Goal: Transaction & Acquisition: Purchase product/service

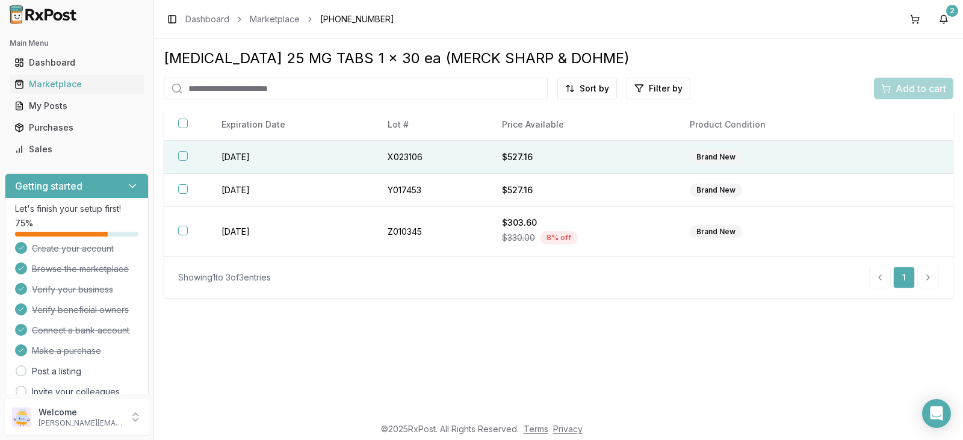
drag, startPoint x: 0, startPoint y: 0, endPoint x: 333, endPoint y: 144, distance: 363.1
click at [333, 144] on td "[DATE]" at bounding box center [290, 157] width 166 height 33
click at [208, 20] on link "Dashboard" at bounding box center [207, 19] width 44 height 12
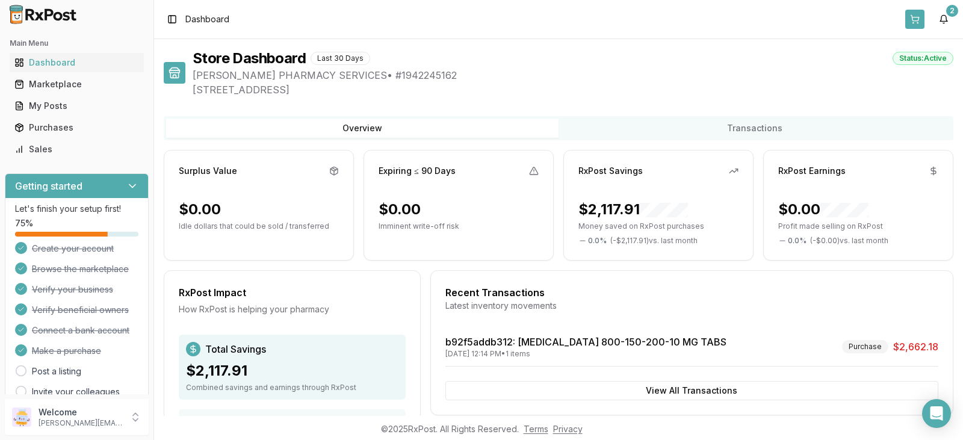
click at [915, 21] on button at bounding box center [914, 19] width 19 height 19
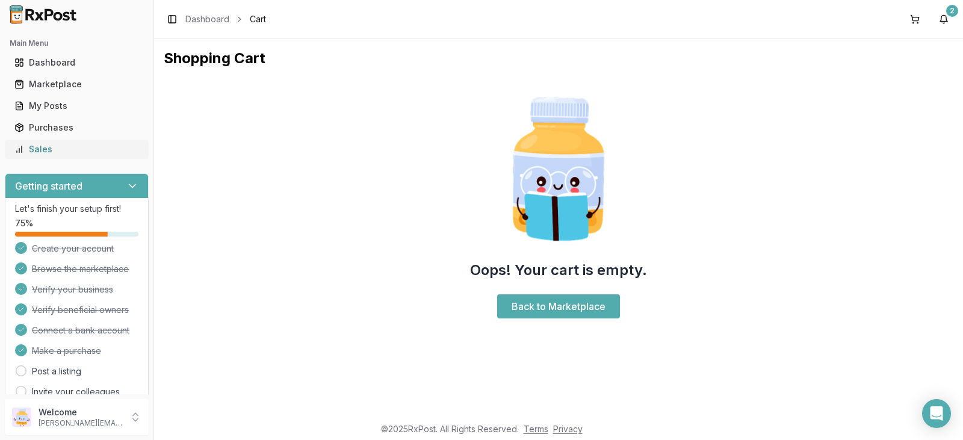
click at [57, 148] on div "Sales" at bounding box center [76, 149] width 125 height 12
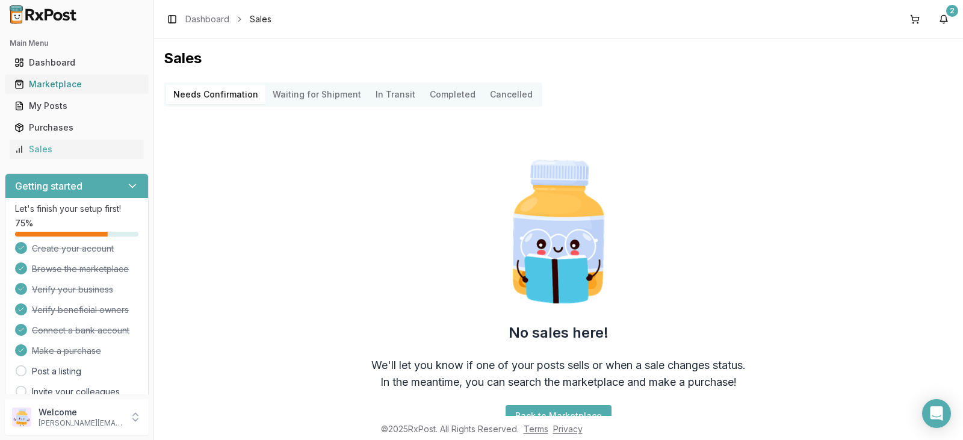
click at [66, 83] on div "Marketplace" at bounding box center [76, 84] width 125 height 12
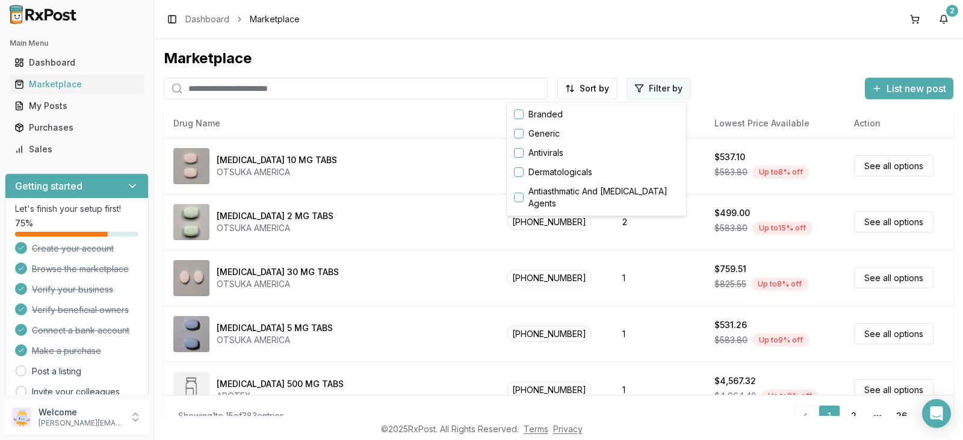
click at [659, 89] on html "Main Menu Dashboard Marketplace My Posts Purchases Sales Getting started Let's …" at bounding box center [481, 220] width 963 height 440
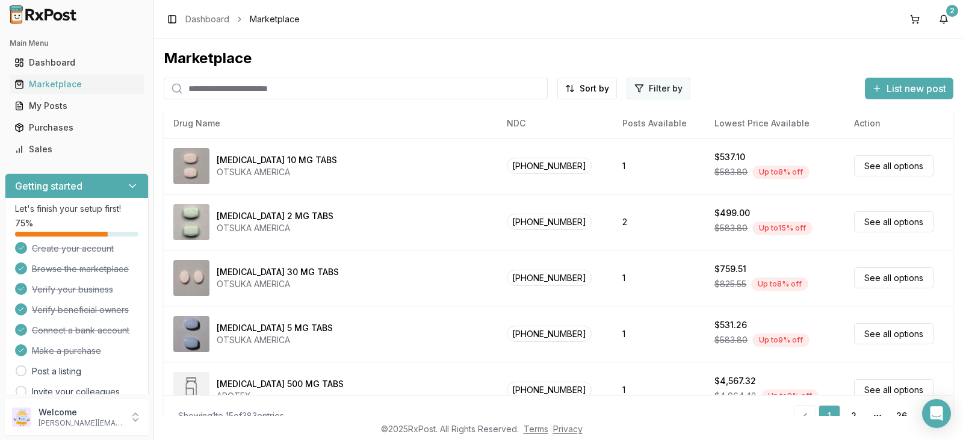
click at [659, 89] on html "Main Menu Dashboard Marketplace My Posts Purchases Sales Getting started Let's …" at bounding box center [481, 220] width 963 height 440
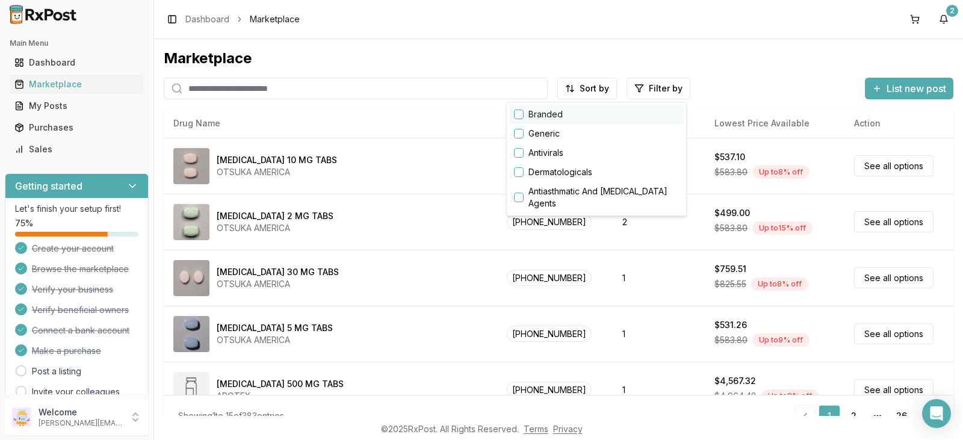
click at [520, 115] on button "button" at bounding box center [519, 115] width 10 height 10
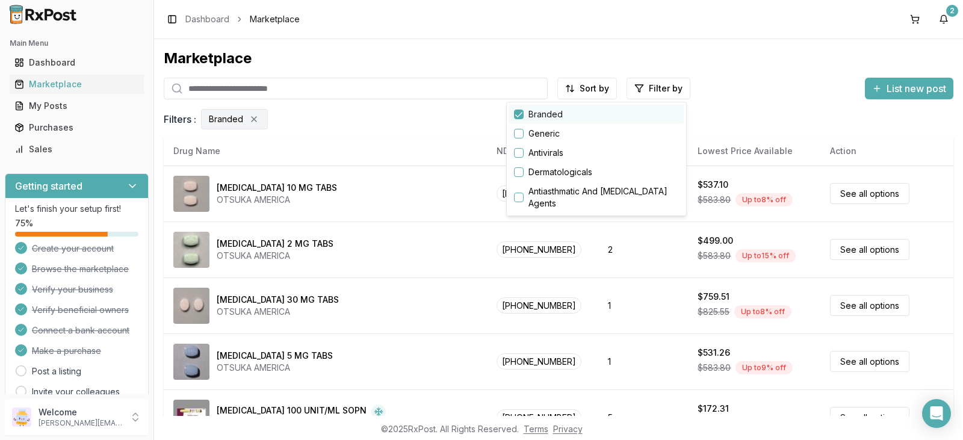
click at [516, 116] on button "button" at bounding box center [519, 115] width 10 height 10
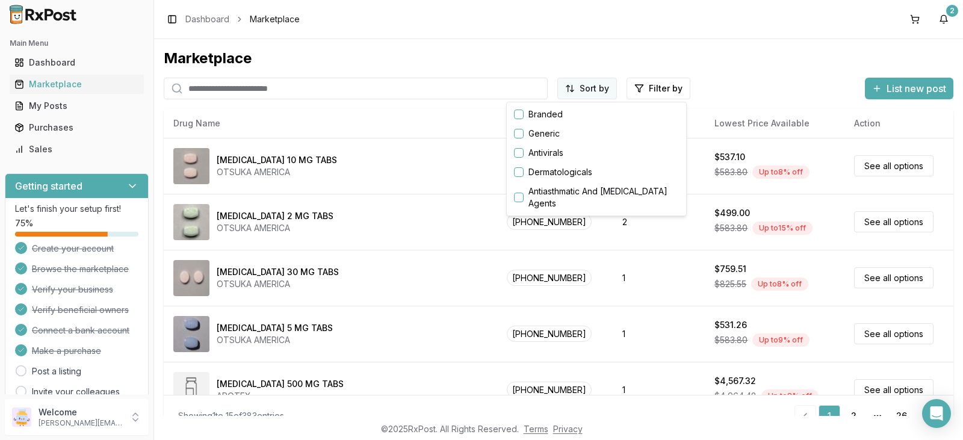
click at [601, 88] on html "Main Menu Dashboard Marketplace My Posts Purchases Sales Getting started Let's …" at bounding box center [481, 220] width 963 height 440
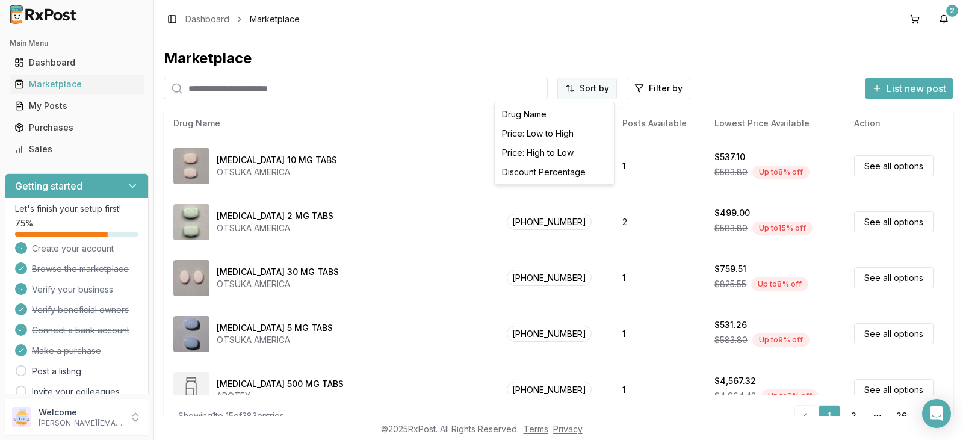
click at [601, 88] on html "Main Menu Dashboard Marketplace My Posts Purchases Sales Getting started Let's …" at bounding box center [481, 220] width 963 height 440
click at [563, 170] on div "Discount Percentage" at bounding box center [554, 172] width 114 height 19
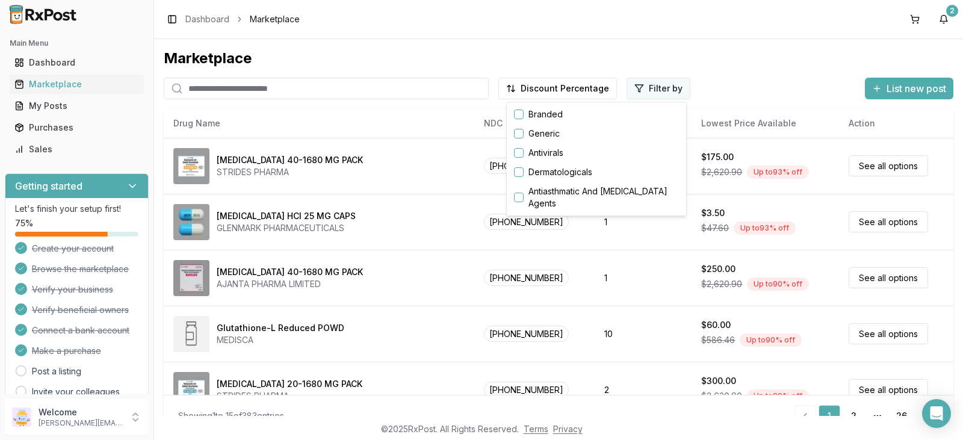
click at [665, 85] on html "Main Menu Dashboard Marketplace My Posts Purchases Sales Getting started Let's …" at bounding box center [481, 220] width 963 height 440
click at [522, 117] on button "button" at bounding box center [519, 115] width 10 height 10
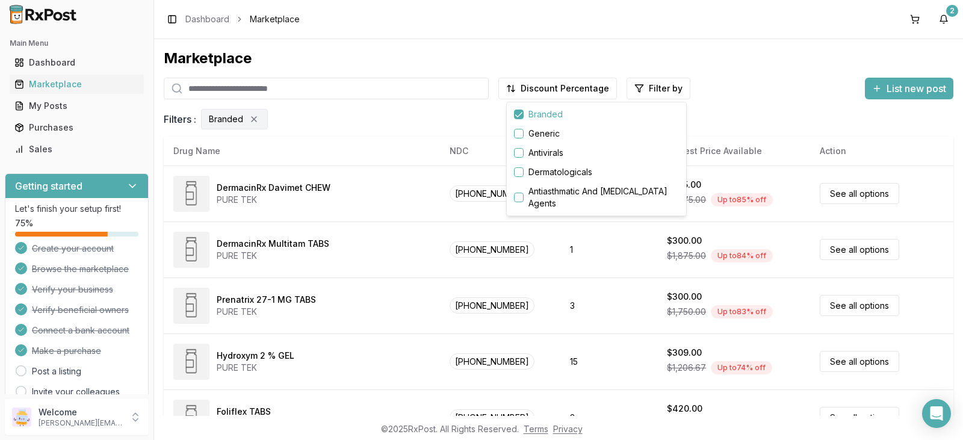
click at [825, 72] on html "Main Menu Dashboard Marketplace My Posts Purchases Sales Getting started Let's …" at bounding box center [481, 220] width 963 height 440
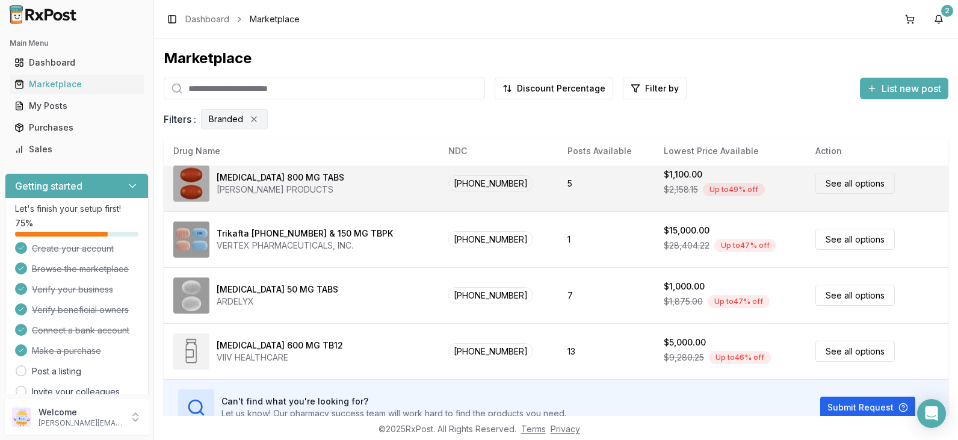
scroll to position [639, 0]
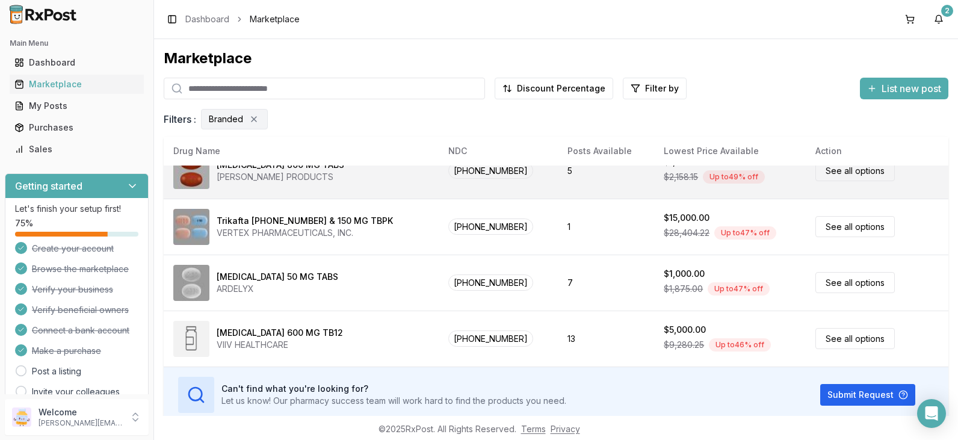
click at [850, 174] on link "See all options" at bounding box center [855, 170] width 79 height 21
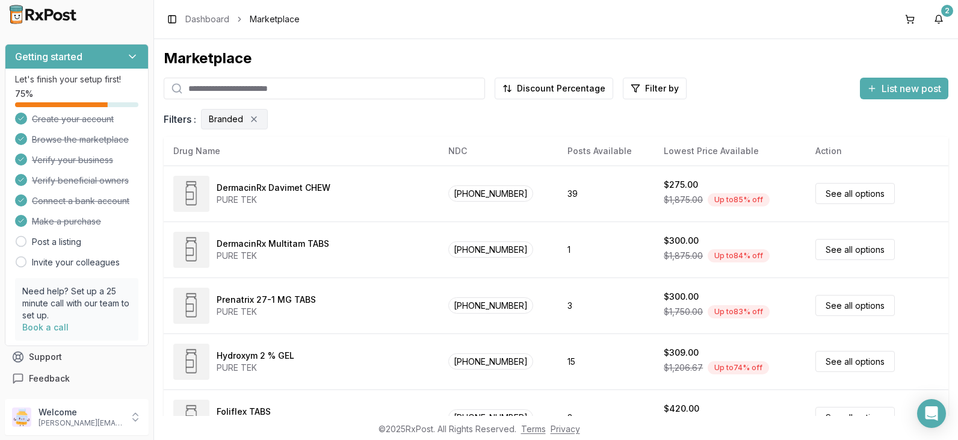
scroll to position [4, 0]
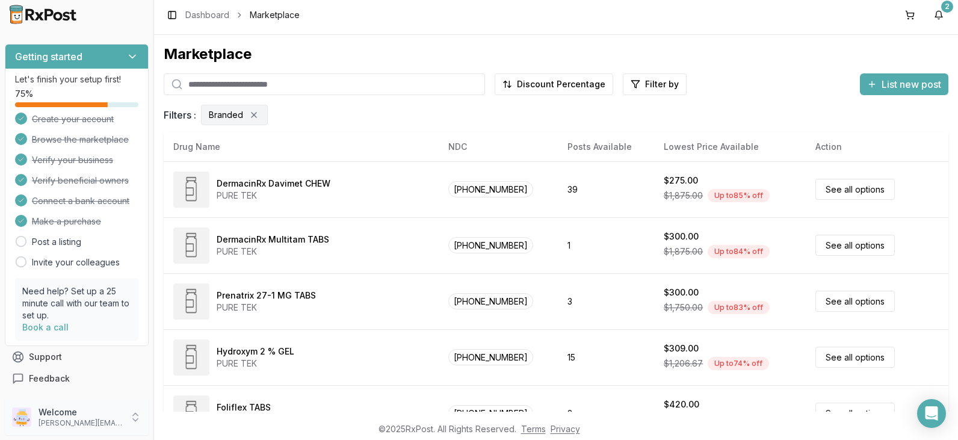
click at [51, 415] on p "Welcome" at bounding box center [81, 412] width 84 height 12
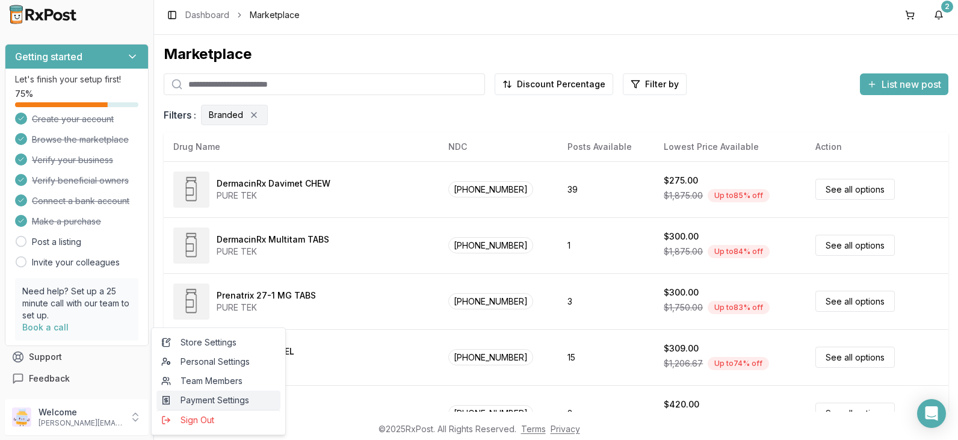
click at [223, 398] on span "Payment Settings" at bounding box center [218, 400] width 114 height 12
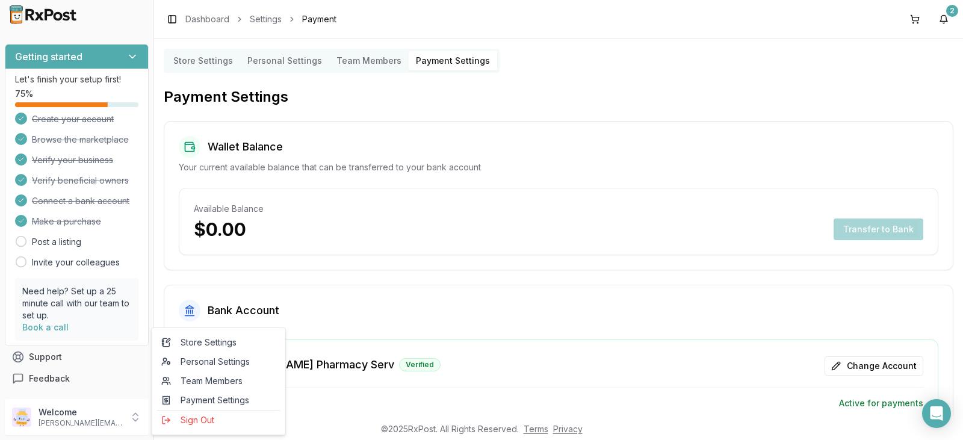
click at [212, 61] on Settings "Store Settings" at bounding box center [203, 60] width 74 height 19
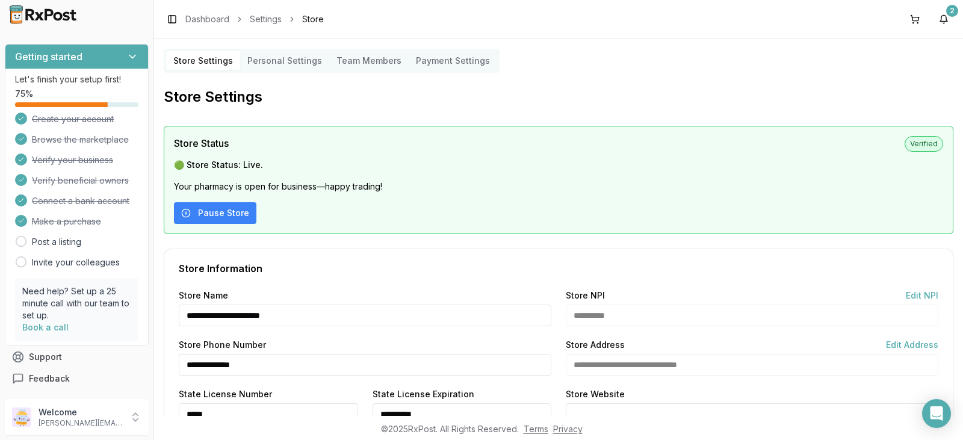
click at [273, 64] on Settings "Personal Settings" at bounding box center [284, 60] width 89 height 19
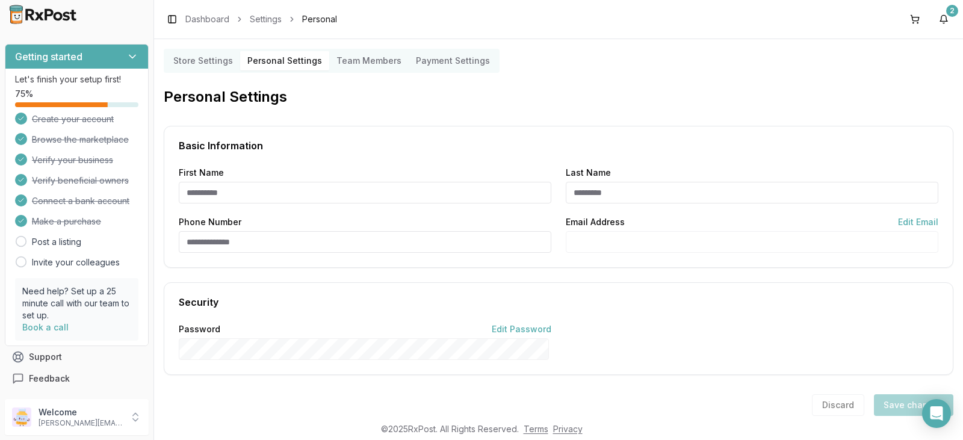
type input "*****"
type input "******"
type input "**********"
click at [285, 244] on input "Phone Number" at bounding box center [365, 242] width 373 height 22
type input "**********"
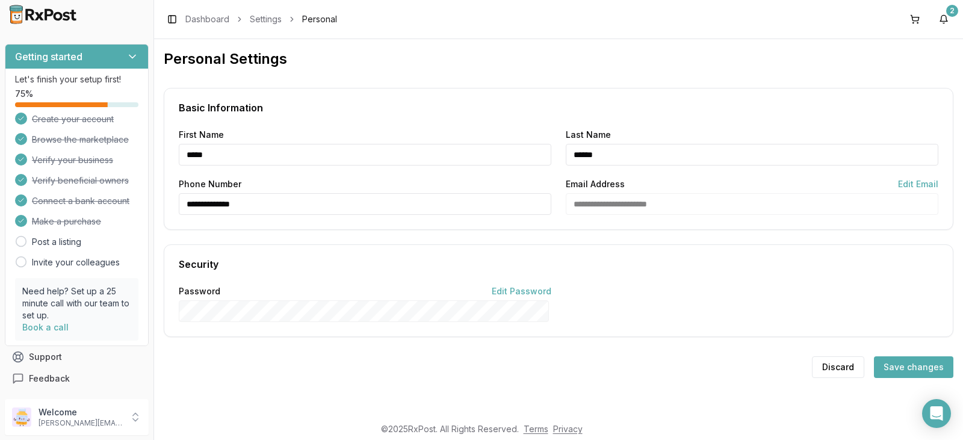
scroll to position [39, 0]
click at [905, 360] on button "Save changes" at bounding box center [913, 367] width 79 height 22
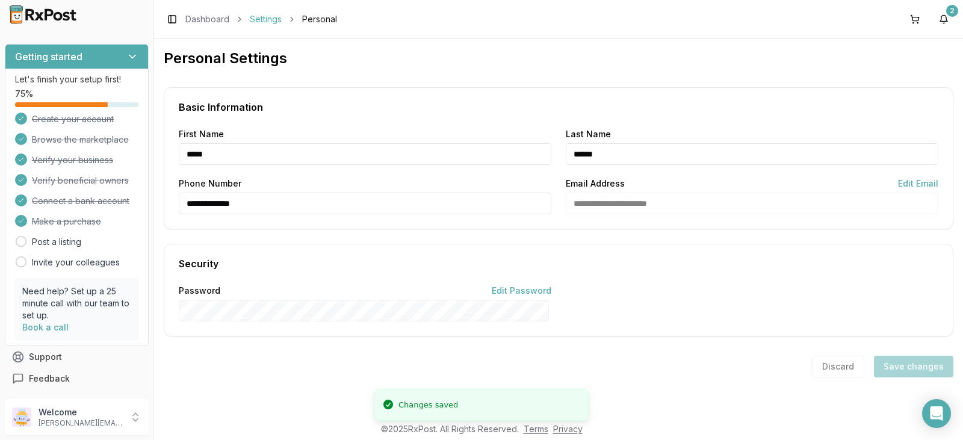
click at [263, 17] on link "Settings" at bounding box center [266, 19] width 32 height 12
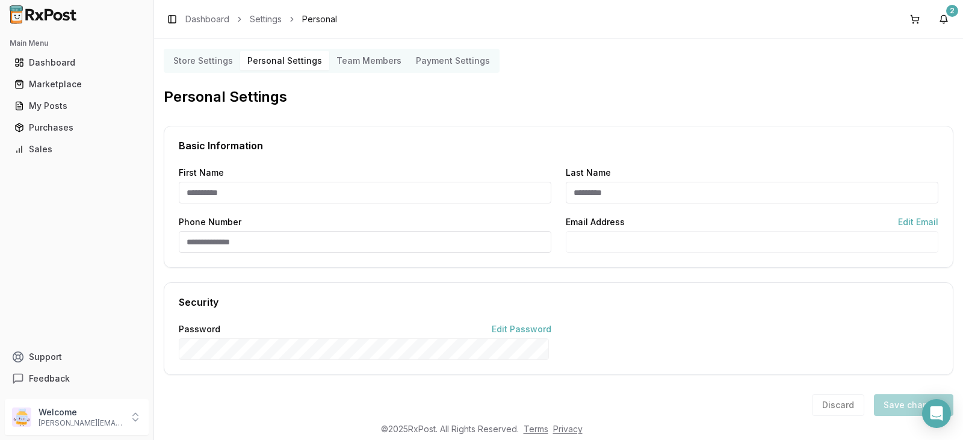
type input "*****"
type input "******"
type input "**********"
drag, startPoint x: 0, startPoint y: 0, endPoint x: 367, endPoint y: 63, distance: 372.0
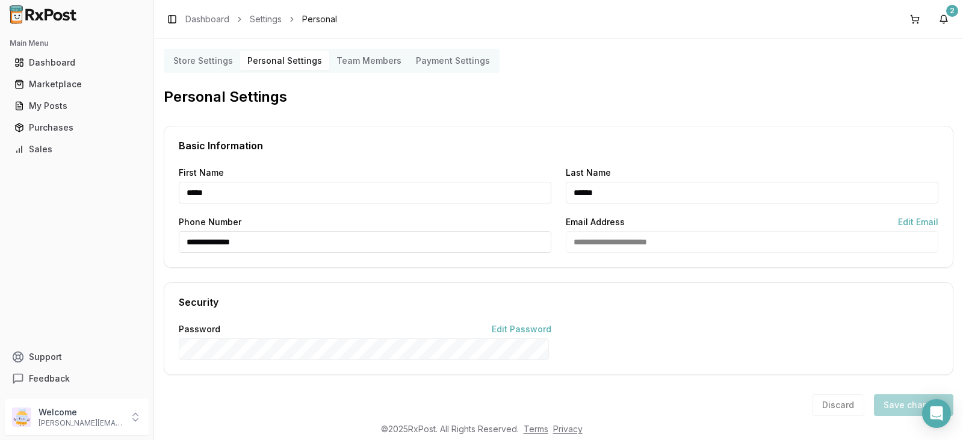
click at [367, 63] on Members "Team Members" at bounding box center [368, 60] width 79 height 19
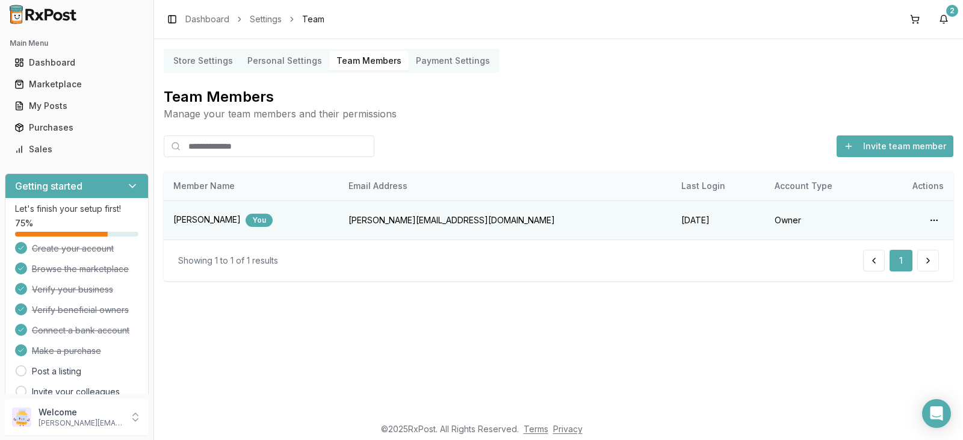
click at [455, 61] on Settings "Payment Settings" at bounding box center [453, 60] width 88 height 19
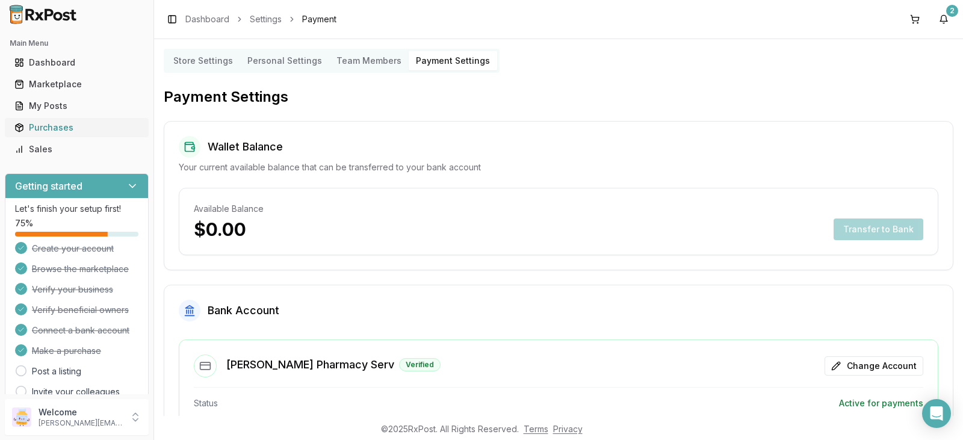
click at [62, 126] on div "Purchases" at bounding box center [76, 128] width 125 height 12
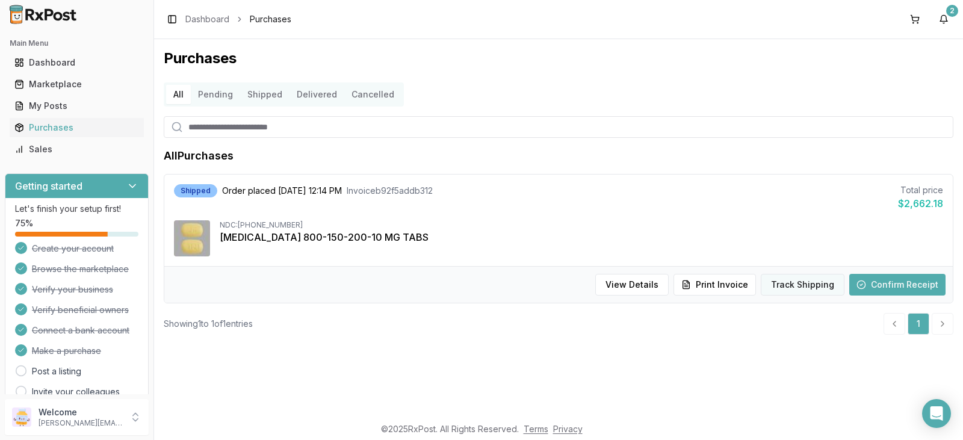
click at [810, 285] on button "Track Shipping" at bounding box center [803, 285] width 84 height 22
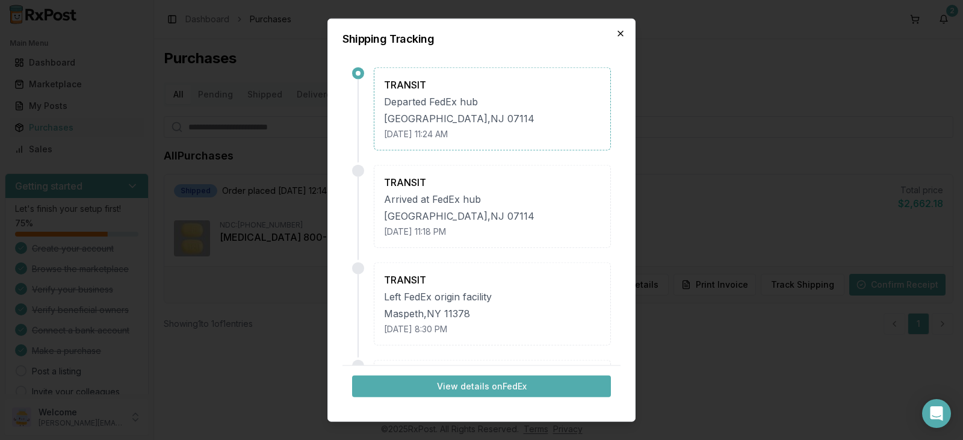
click at [622, 34] on icon "button" at bounding box center [621, 33] width 10 height 10
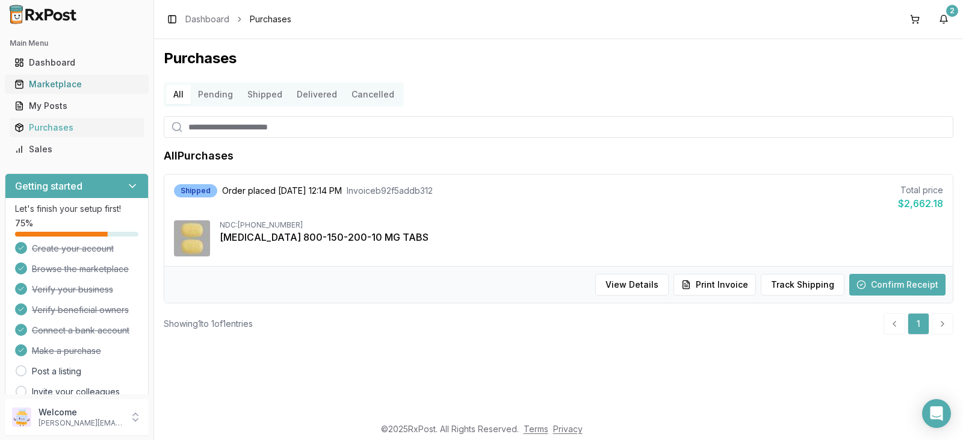
click at [78, 84] on div "Marketplace" at bounding box center [76, 84] width 125 height 12
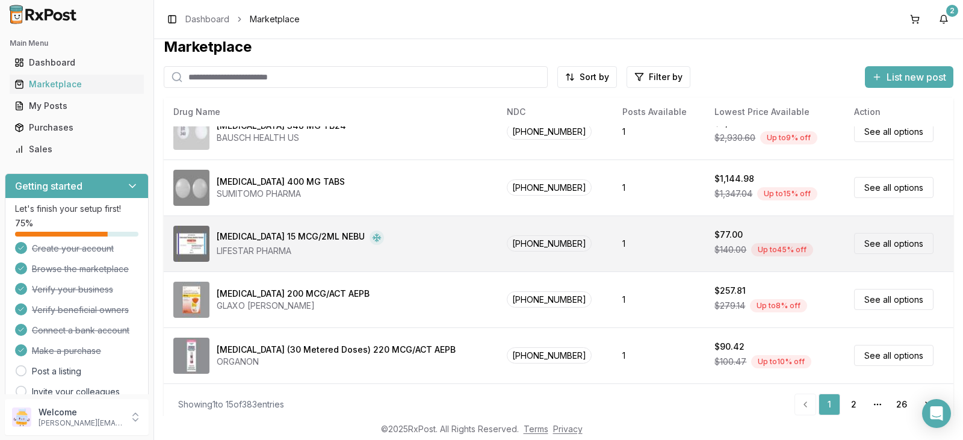
scroll to position [20, 0]
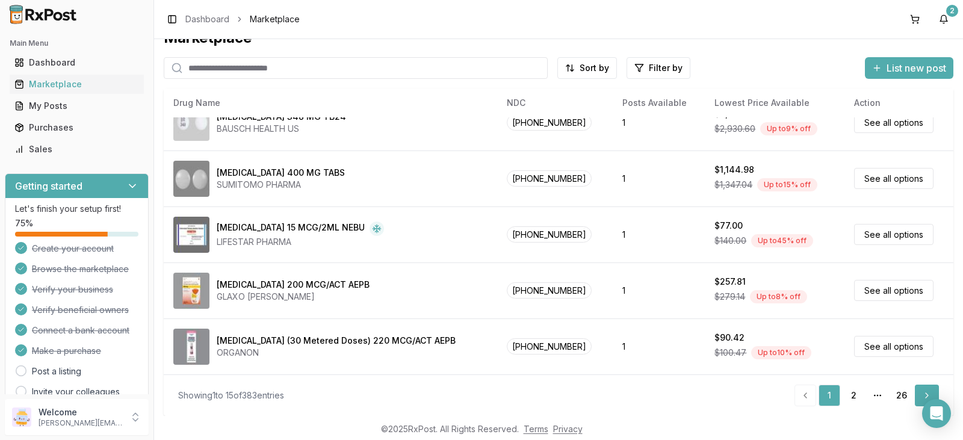
click at [921, 397] on link "Next" at bounding box center [927, 396] width 24 height 22
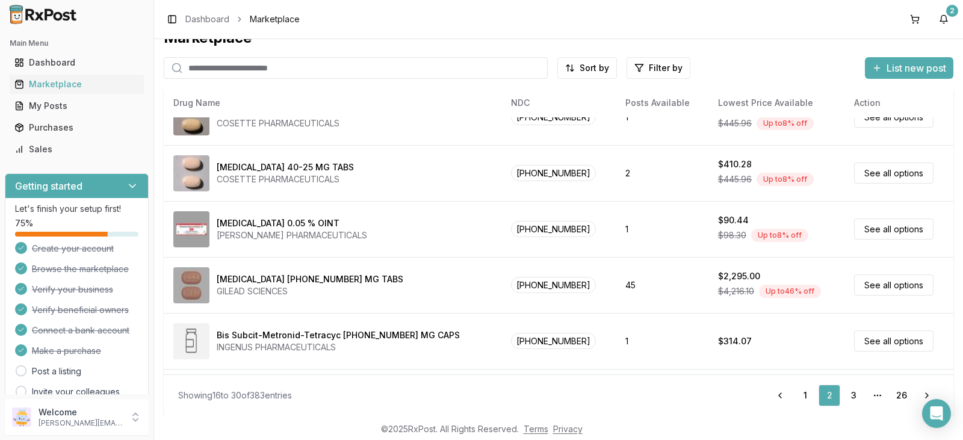
scroll to position [402, 0]
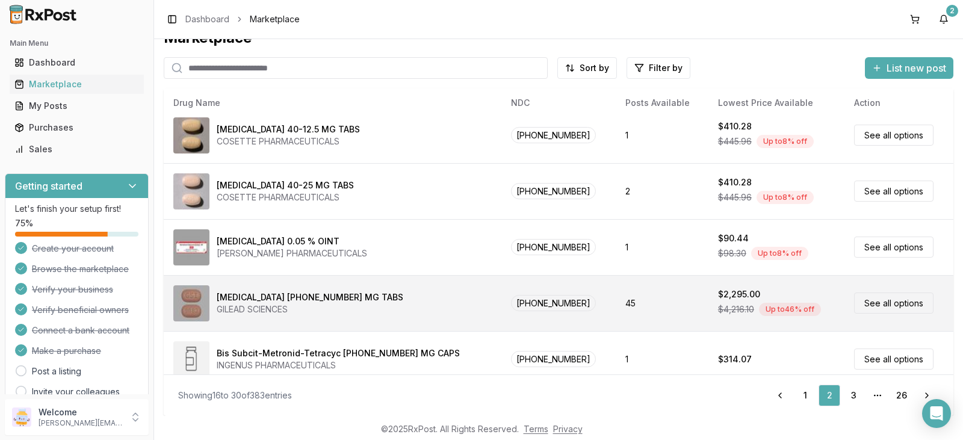
drag, startPoint x: 532, startPoint y: 302, endPoint x: 491, endPoint y: 303, distance: 41.0
click at [501, 303] on td "61958-2501-01" at bounding box center [558, 303] width 115 height 56
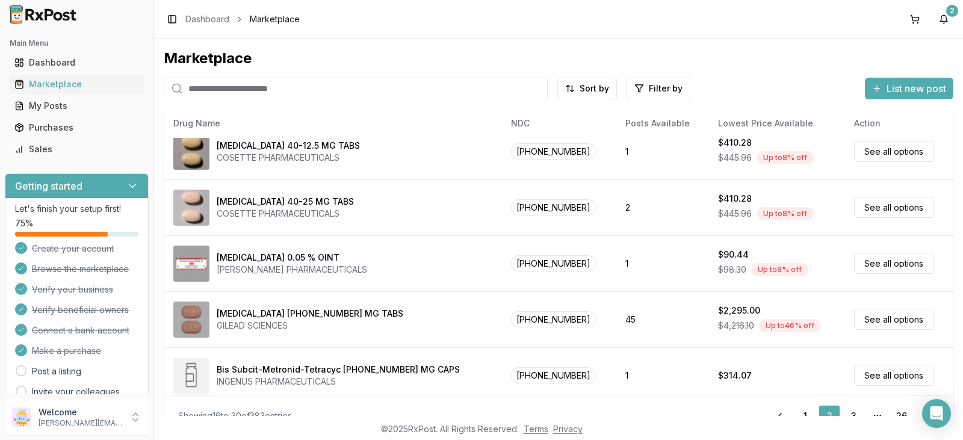
scroll to position [482, 0]
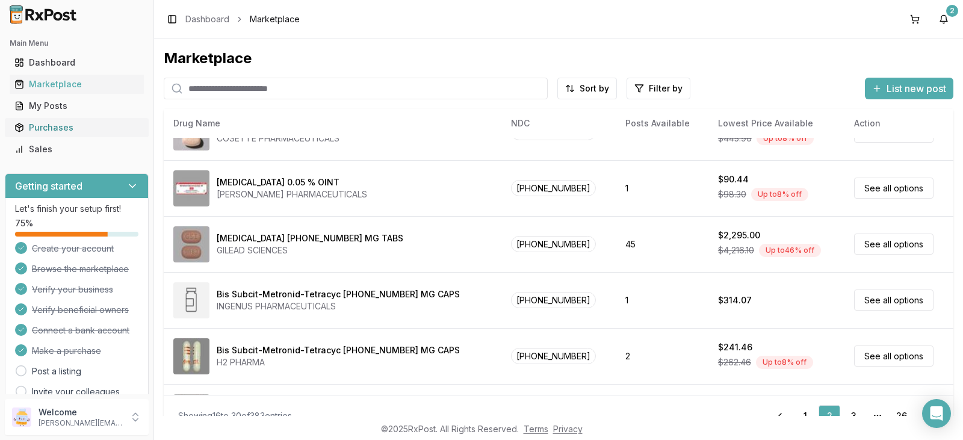
click at [66, 126] on div "Purchases" at bounding box center [76, 128] width 125 height 12
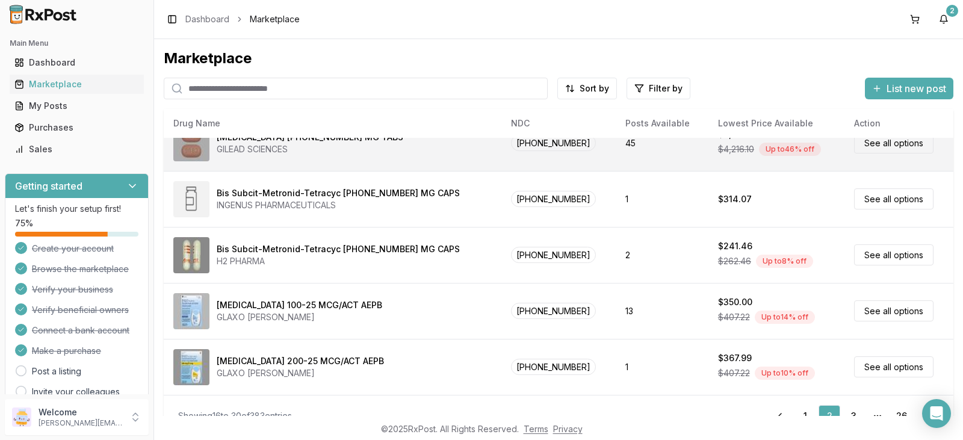
scroll to position [20, 0]
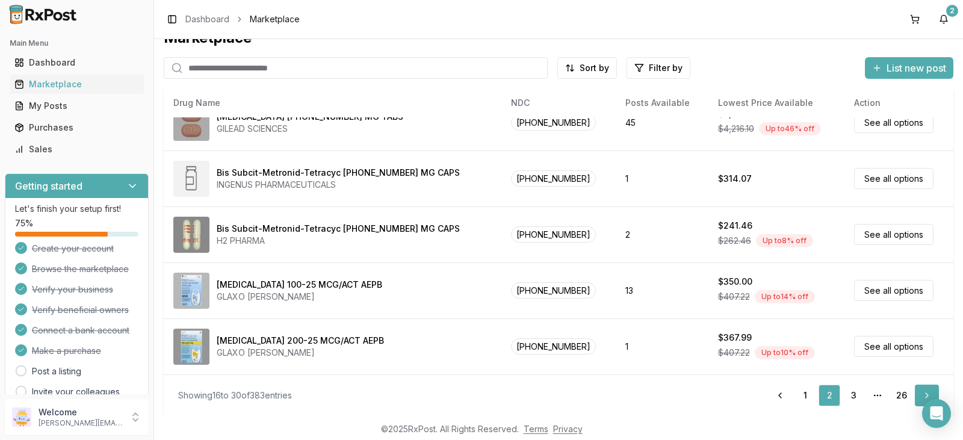
click at [923, 395] on link "Next" at bounding box center [927, 396] width 24 height 22
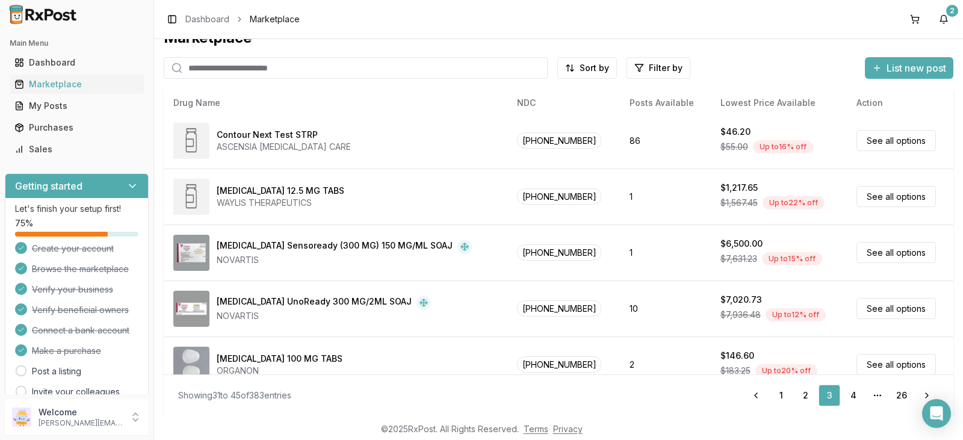
scroll to position [583, 0]
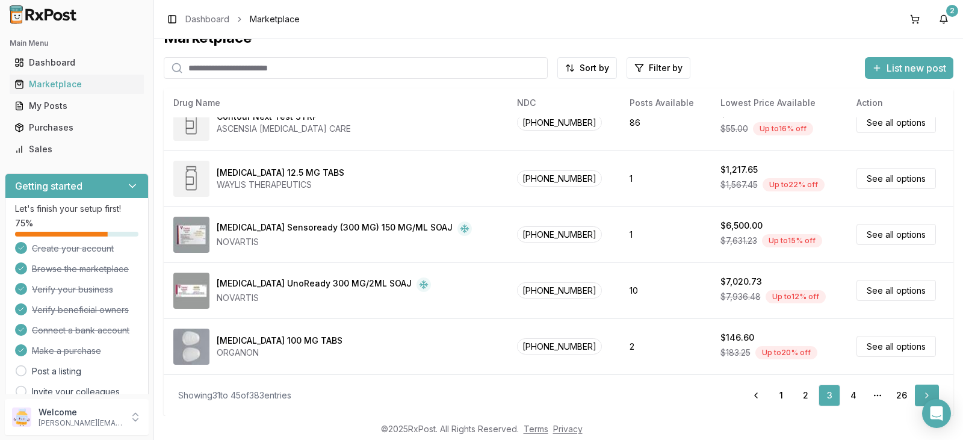
click at [925, 395] on link "Next" at bounding box center [927, 396] width 24 height 22
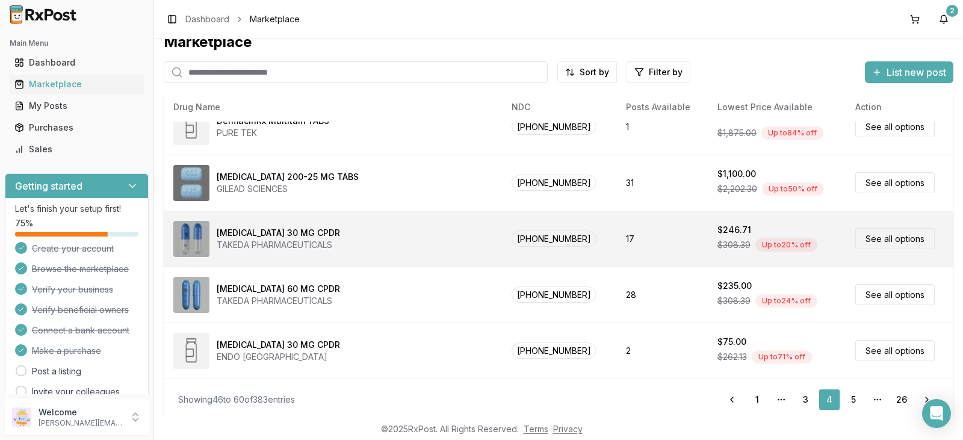
scroll to position [20, 0]
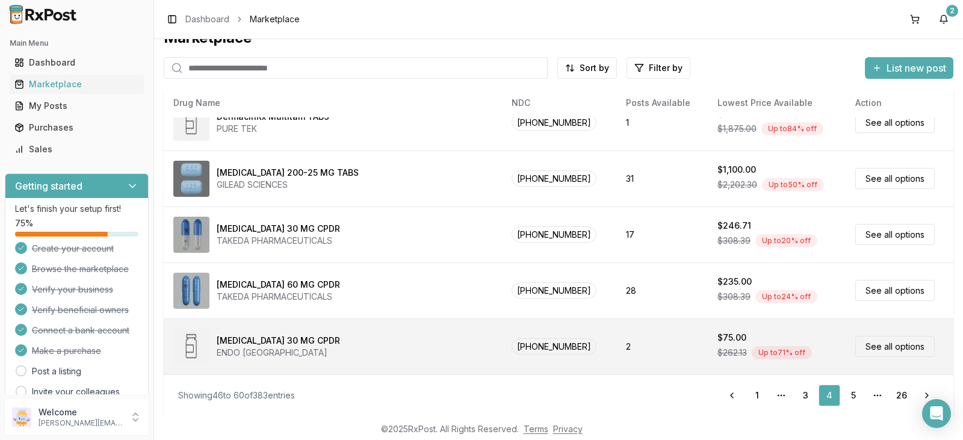
click at [890, 349] on link "See all options" at bounding box center [894, 346] width 79 height 21
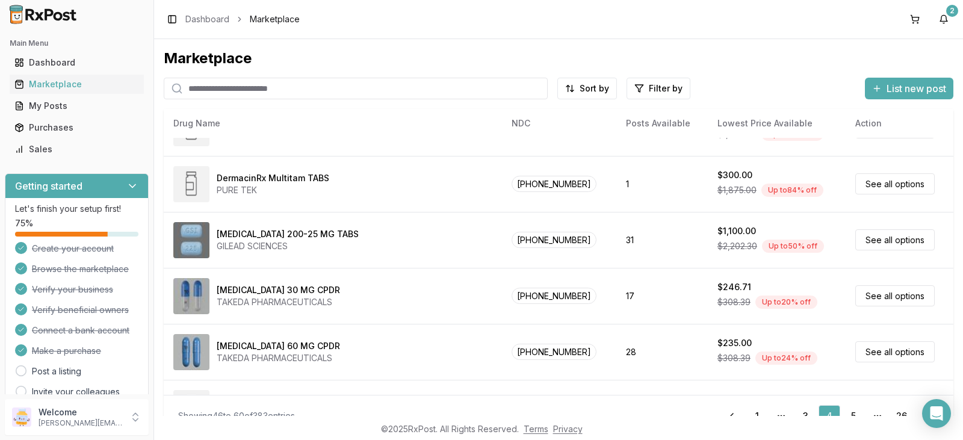
scroll to position [583, 0]
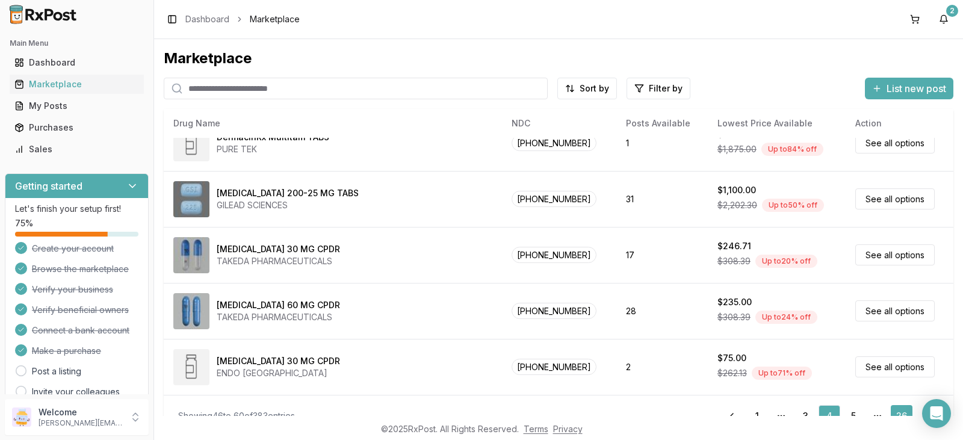
click at [897, 413] on link "26" at bounding box center [902, 416] width 22 height 22
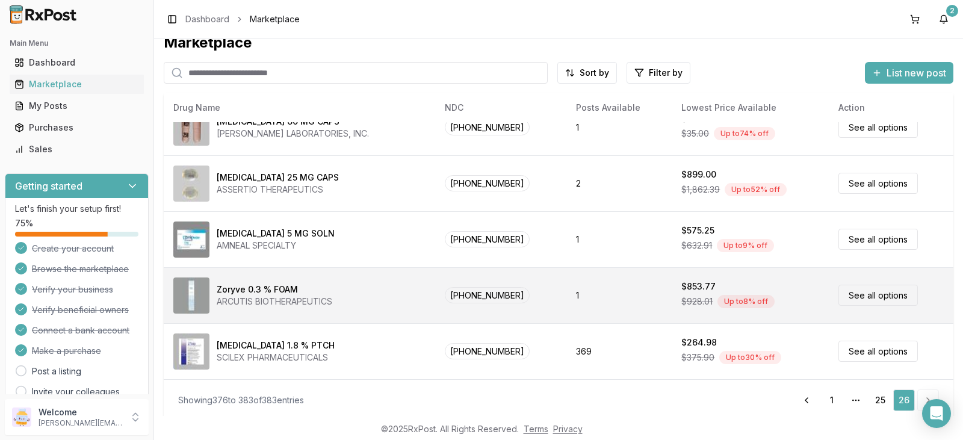
scroll to position [20, 0]
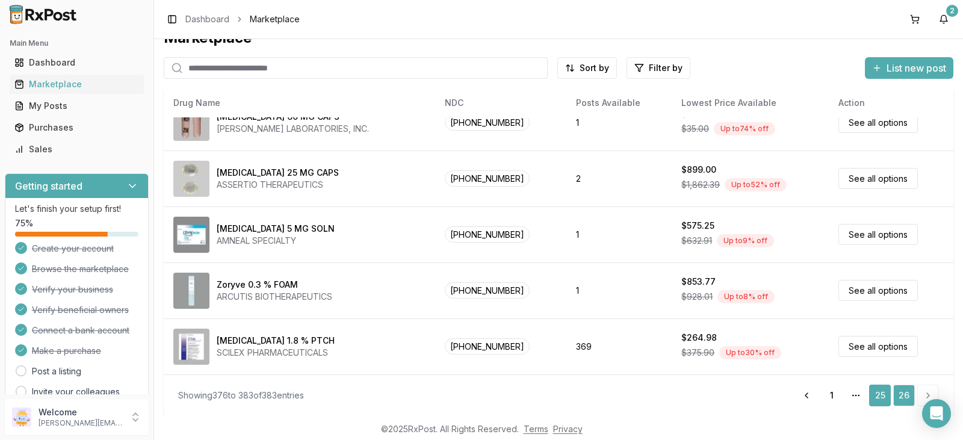
click at [881, 398] on link "25" at bounding box center [880, 396] width 22 height 22
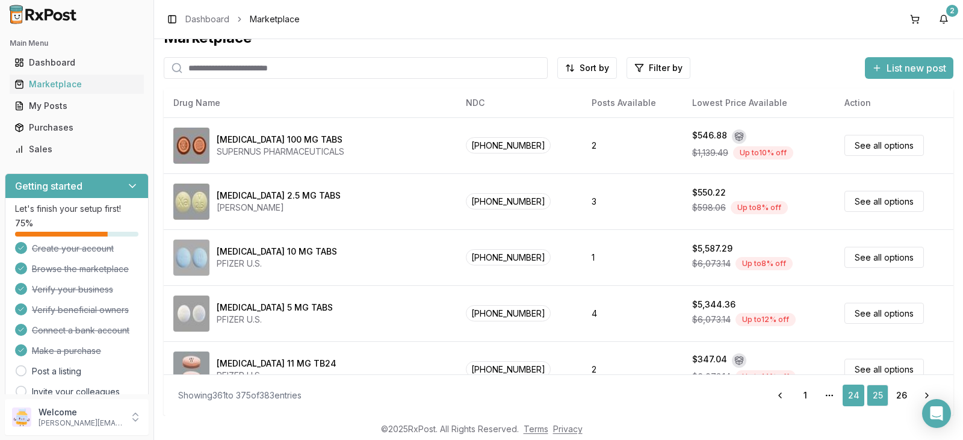
click at [850, 397] on link "24" at bounding box center [854, 396] width 22 height 22
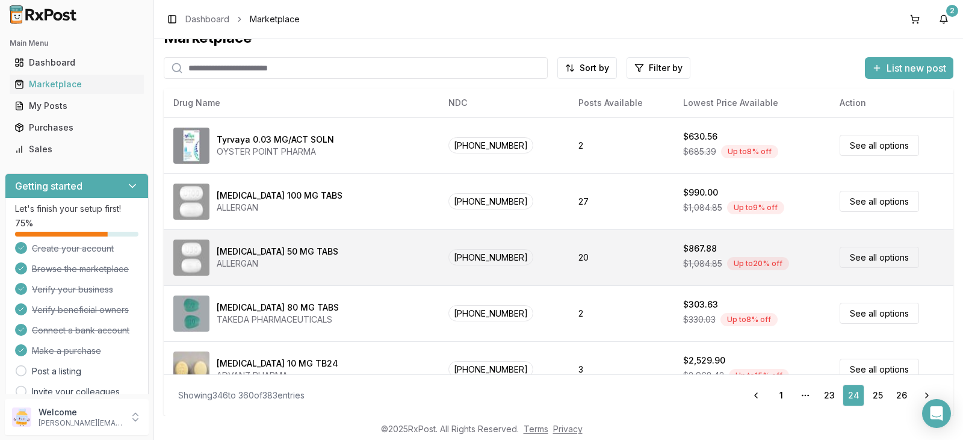
click at [265, 256] on div "Ubrelvy 50 MG TABS" at bounding box center [278, 252] width 122 height 12
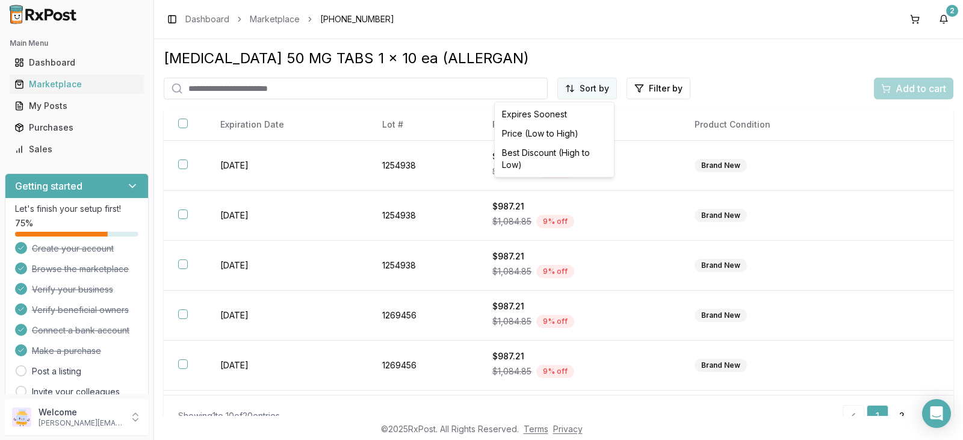
click at [593, 93] on html "Main Menu Dashboard Marketplace My Posts Purchases Sales Getting started Let's …" at bounding box center [481, 220] width 963 height 440
click at [547, 153] on div "Best Discount (High to Low)" at bounding box center [554, 158] width 114 height 31
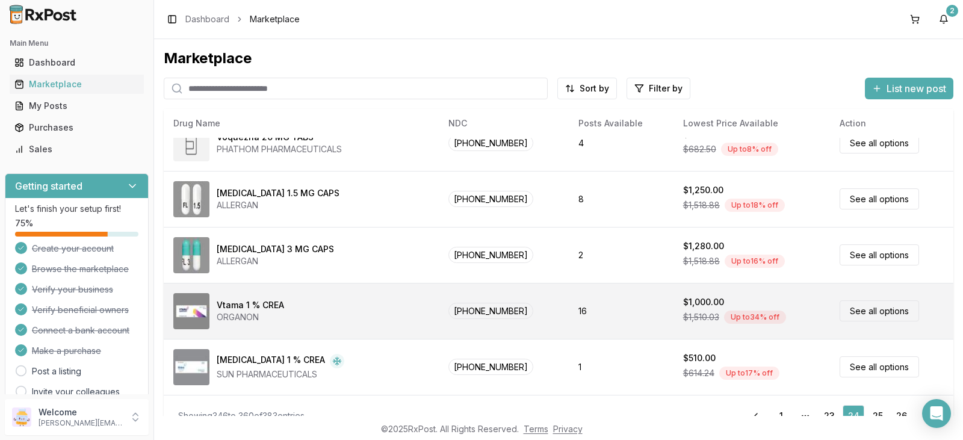
scroll to position [20, 0]
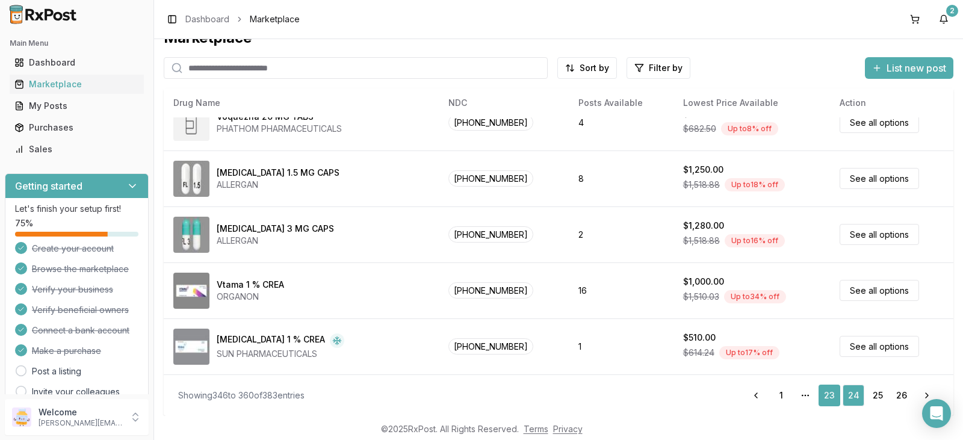
click at [823, 394] on link "23" at bounding box center [830, 396] width 22 height 22
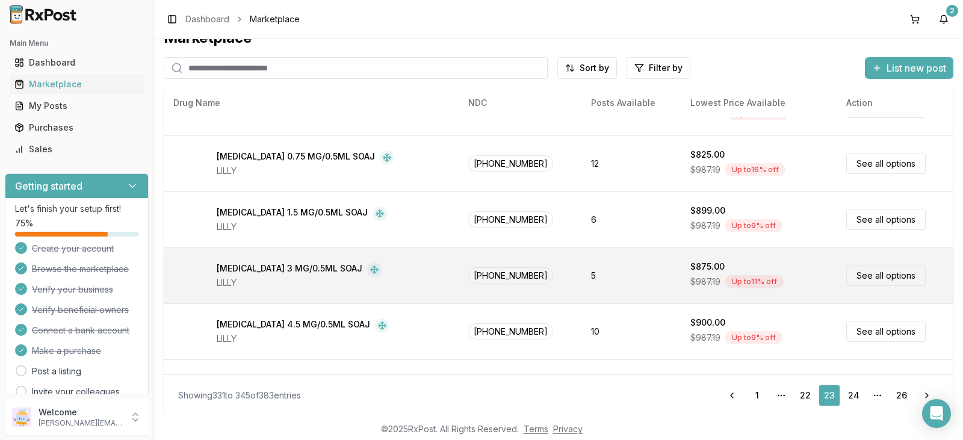
scroll to position [583, 0]
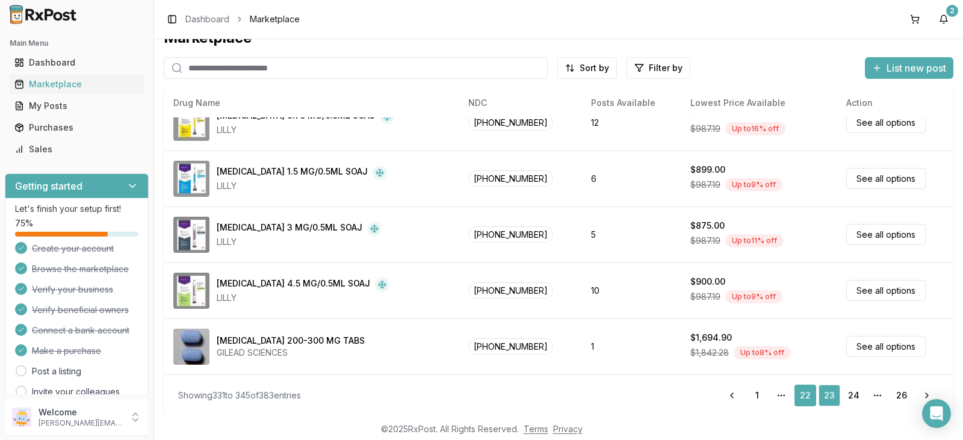
click at [800, 399] on link "22" at bounding box center [805, 396] width 22 height 22
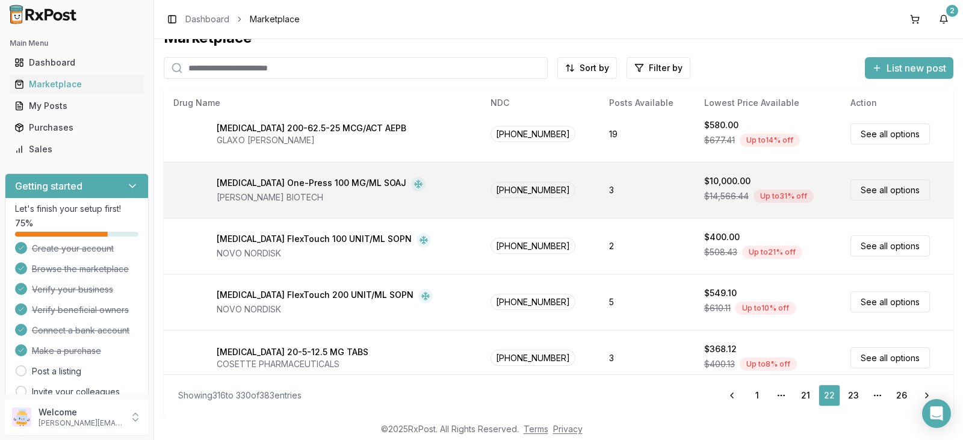
scroll to position [583, 0]
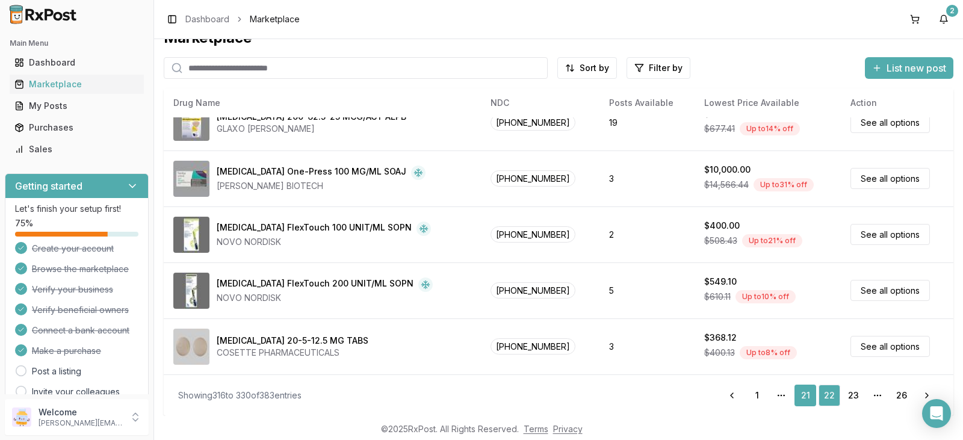
click at [803, 394] on link "21" at bounding box center [805, 396] width 22 height 22
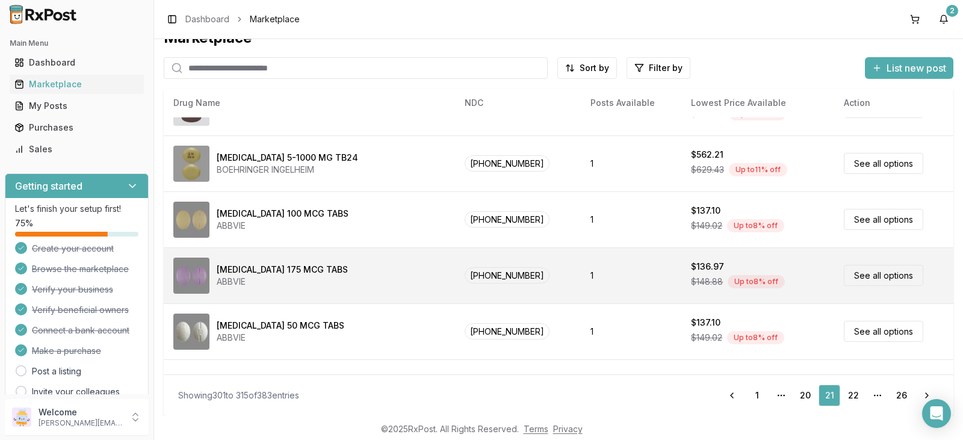
scroll to position [583, 0]
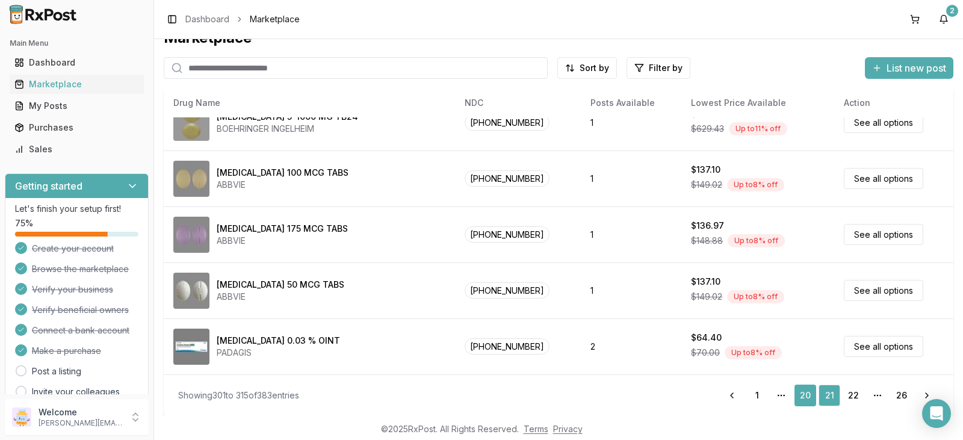
click at [804, 397] on link "20" at bounding box center [805, 396] width 22 height 22
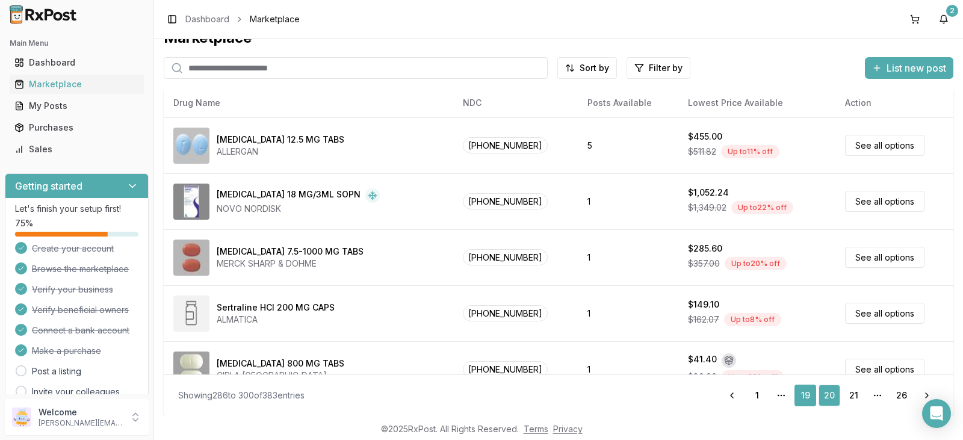
click at [800, 397] on link "19" at bounding box center [805, 396] width 22 height 22
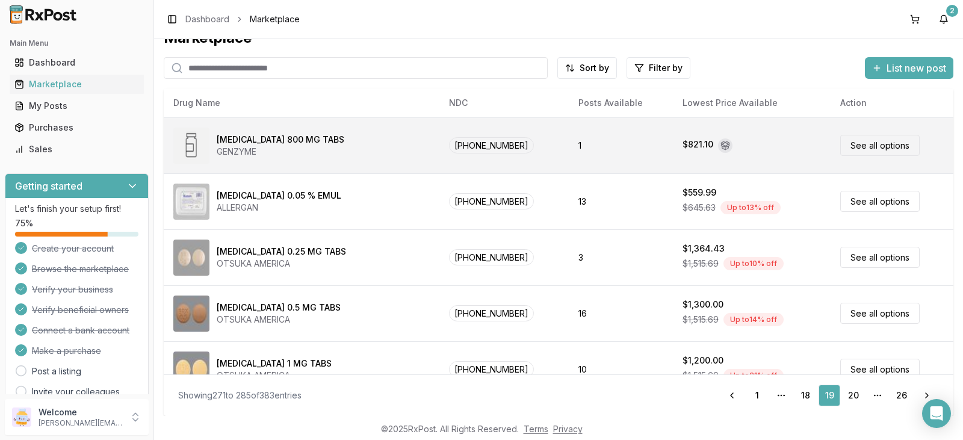
click at [867, 145] on link "See all options" at bounding box center [879, 145] width 79 height 21
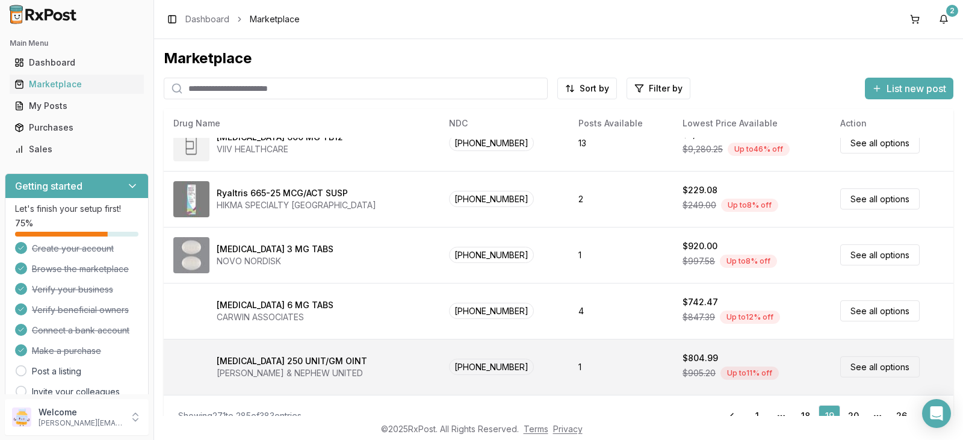
scroll to position [20, 0]
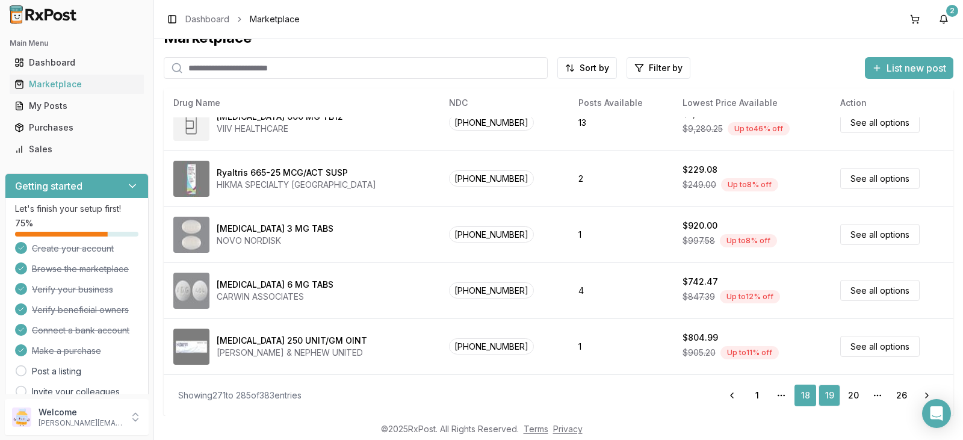
click at [799, 395] on link "18" at bounding box center [805, 396] width 22 height 22
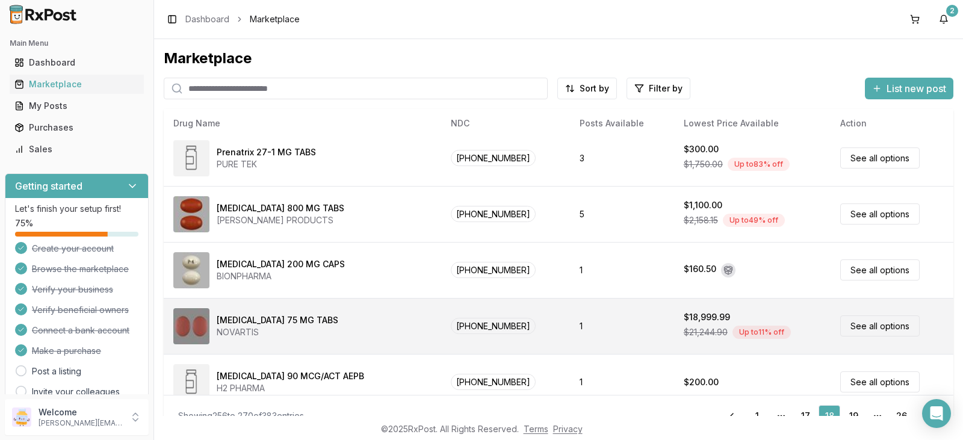
scroll to position [241, 0]
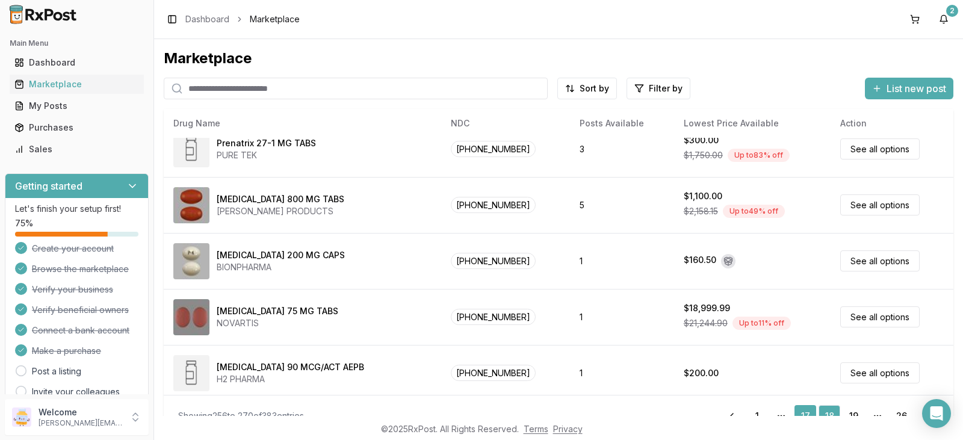
click at [800, 411] on link "17" at bounding box center [805, 416] width 22 height 22
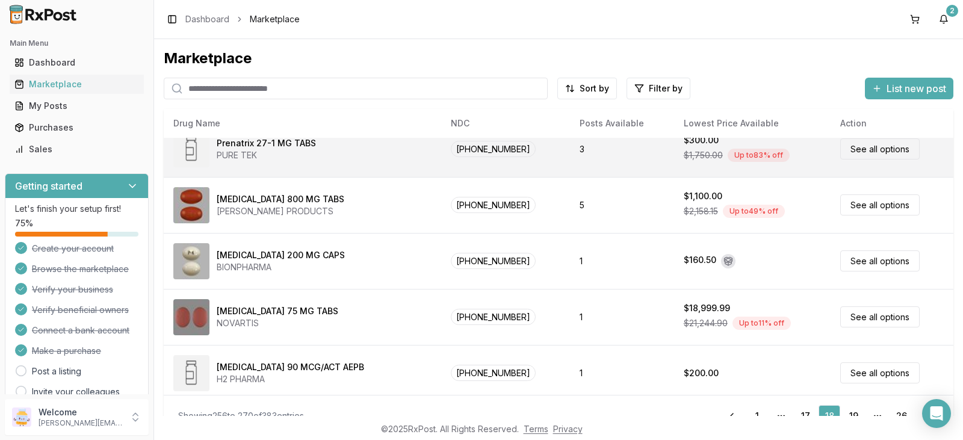
scroll to position [197, 0]
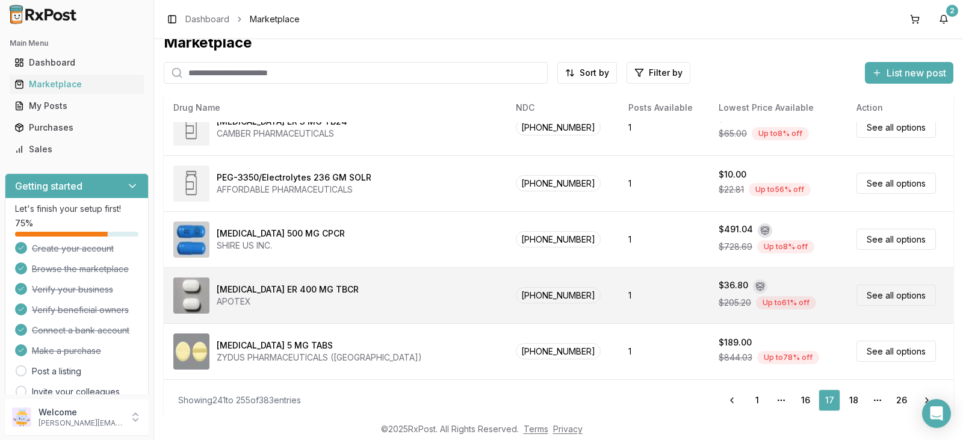
scroll to position [20, 0]
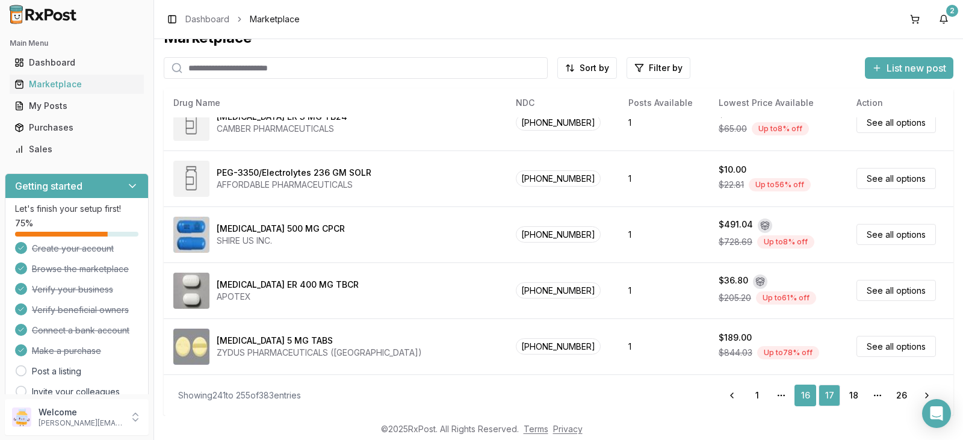
click at [802, 397] on link "16" at bounding box center [805, 396] width 22 height 22
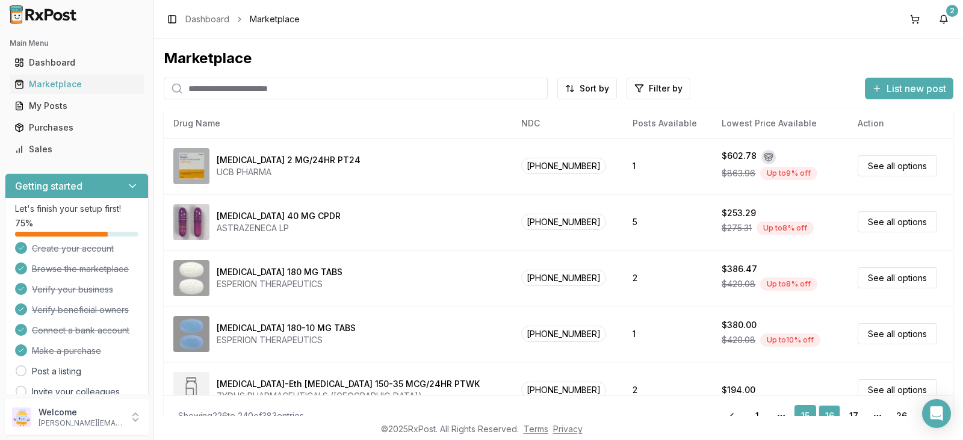
click at [801, 411] on link "15" at bounding box center [805, 416] width 22 height 22
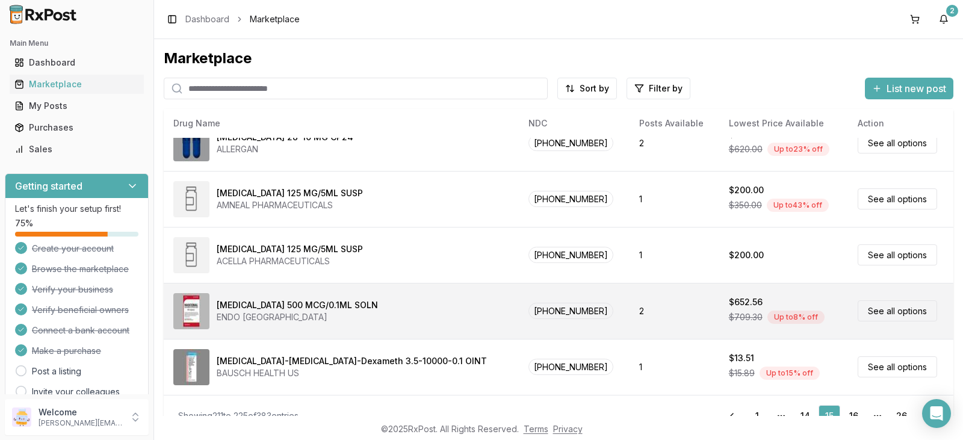
scroll to position [20, 0]
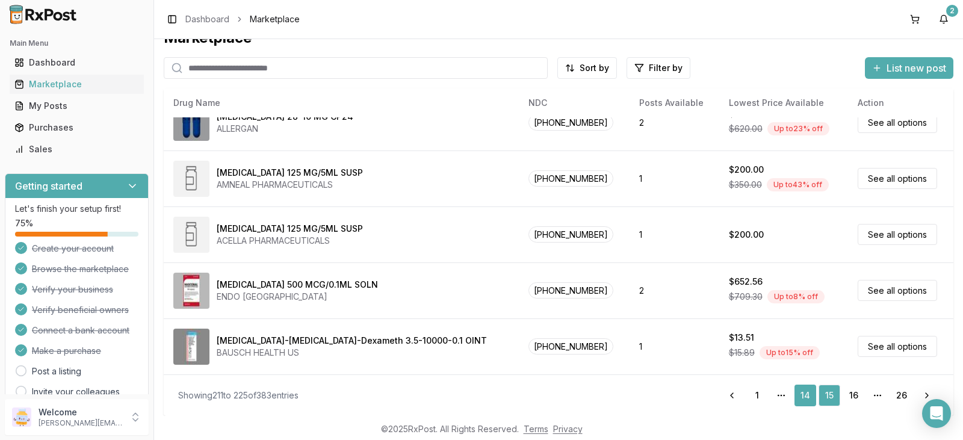
click at [804, 394] on link "14" at bounding box center [805, 396] width 22 height 22
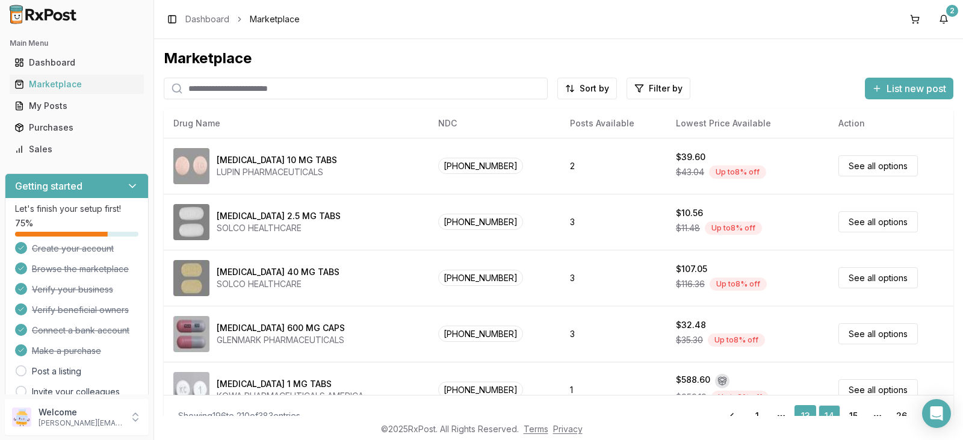
click at [796, 412] on link "13" at bounding box center [805, 416] width 22 height 22
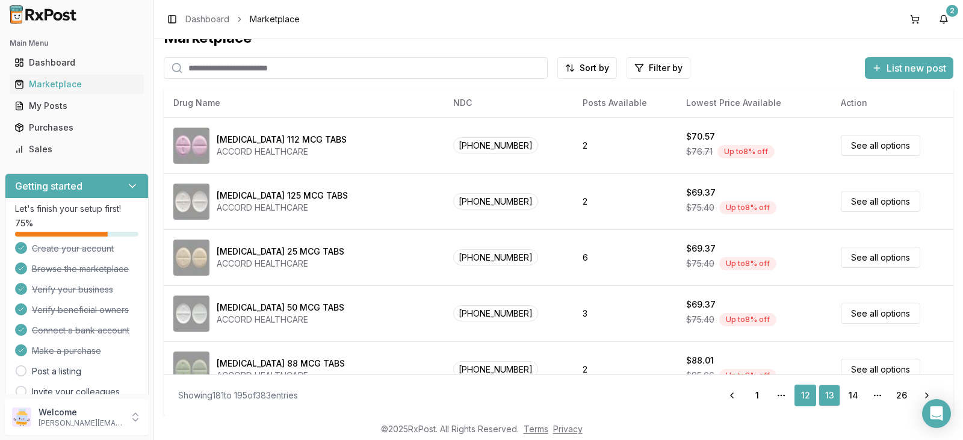
click at [804, 397] on link "12" at bounding box center [805, 396] width 22 height 22
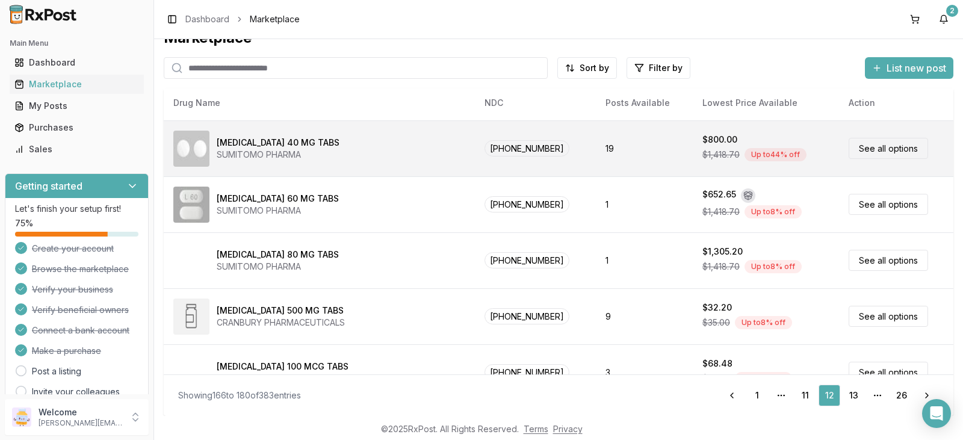
scroll to position [583, 0]
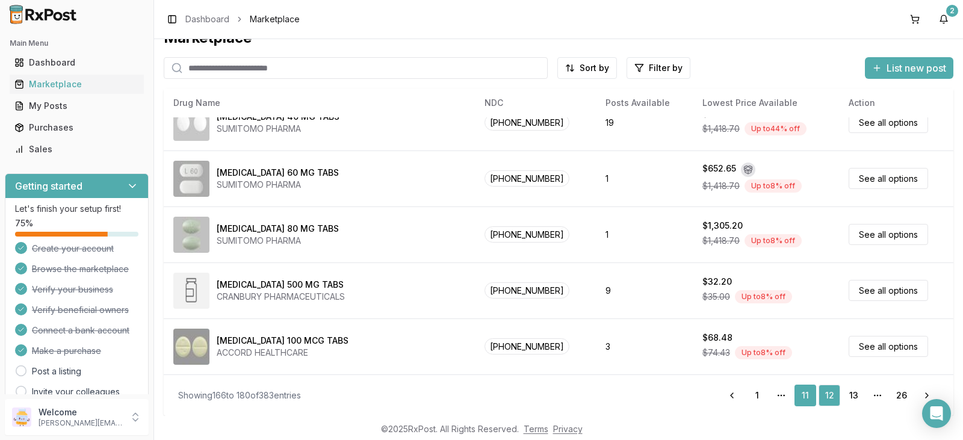
click at [802, 397] on link "11" at bounding box center [805, 396] width 22 height 22
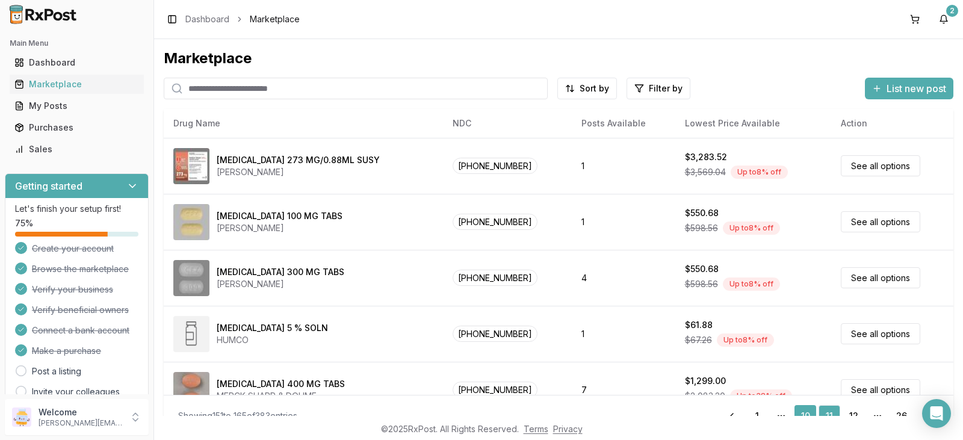
click at [801, 410] on link "10" at bounding box center [805, 416] width 22 height 22
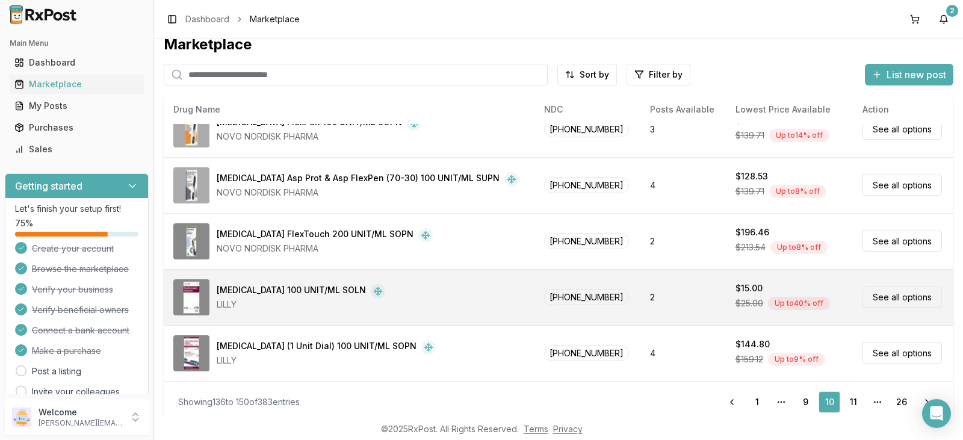
scroll to position [20, 0]
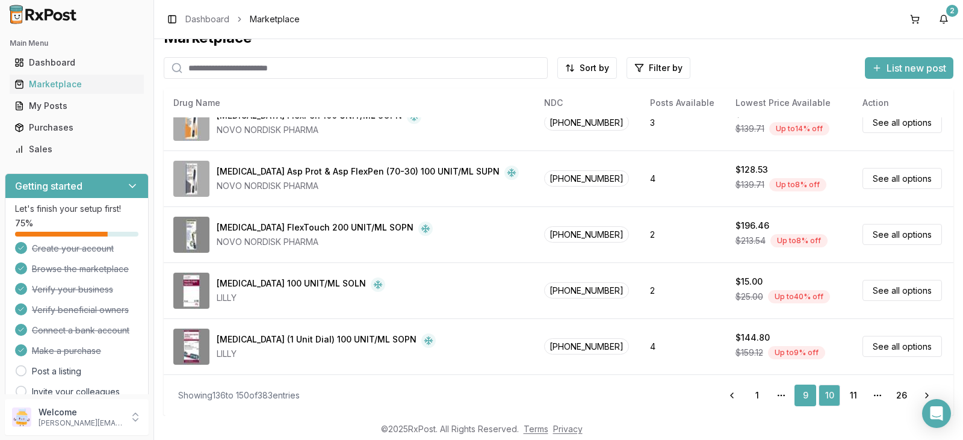
click at [799, 396] on link "9" at bounding box center [805, 396] width 22 height 22
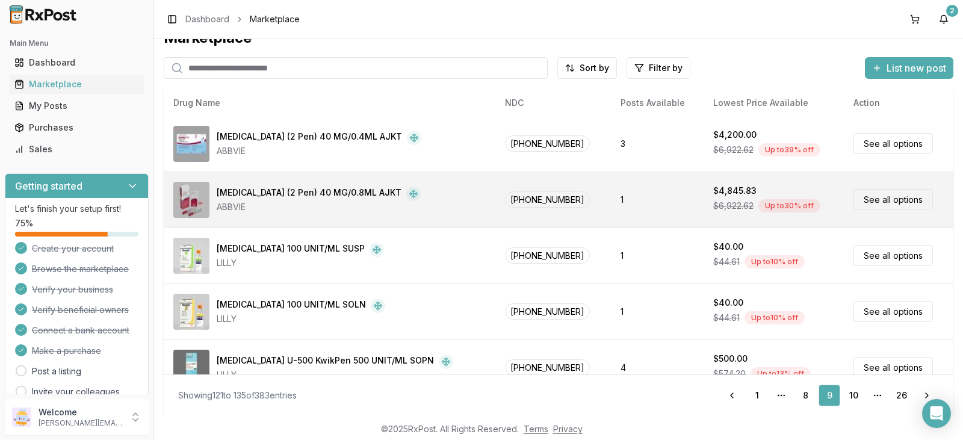
scroll to position [221, 0]
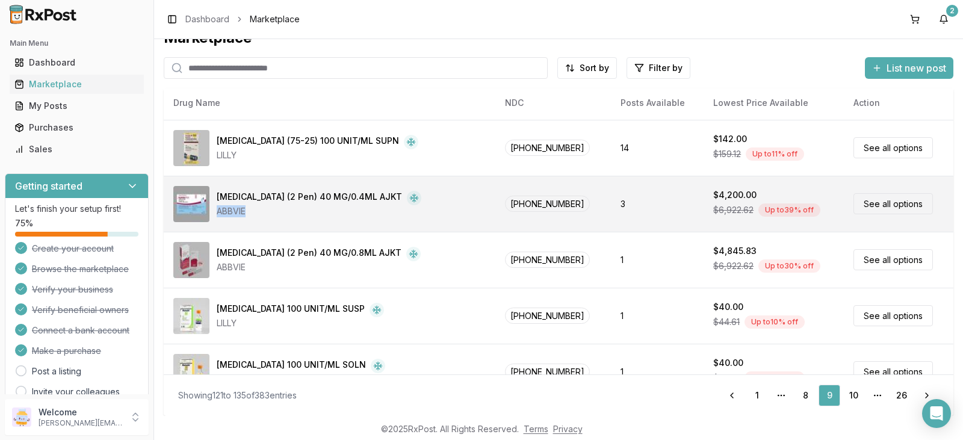
drag, startPoint x: 455, startPoint y: 202, endPoint x: 450, endPoint y: 218, distance: 17.1
click at [450, 218] on div "Humira (2 Pen) 40 MG/0.4ML AJKT ABBVIE" at bounding box center [329, 204] width 312 height 36
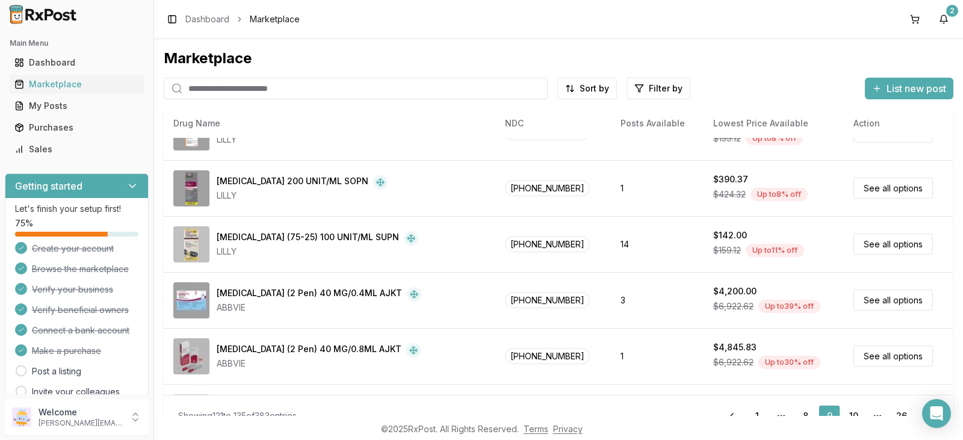
scroll to position [181, 0]
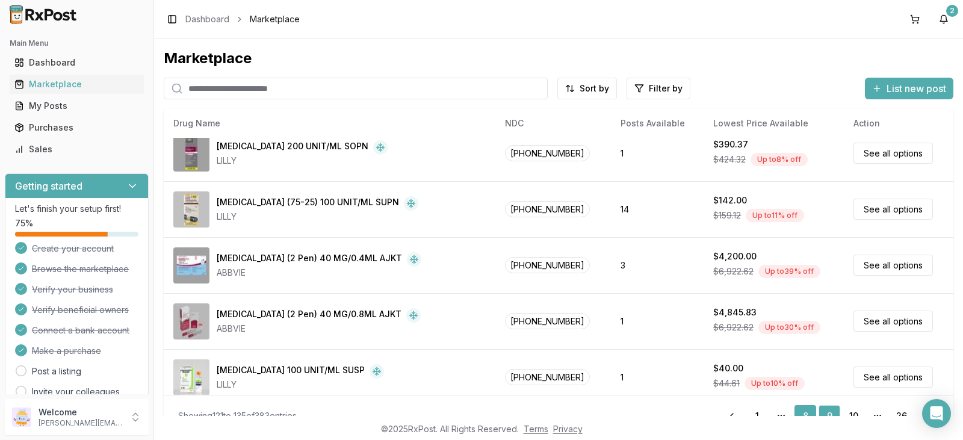
click at [804, 412] on link "8" at bounding box center [805, 416] width 22 height 22
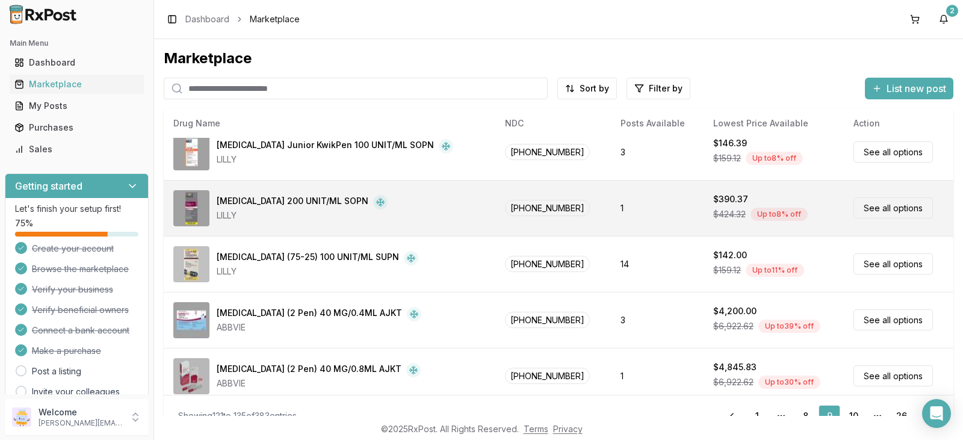
scroll to position [23, 0]
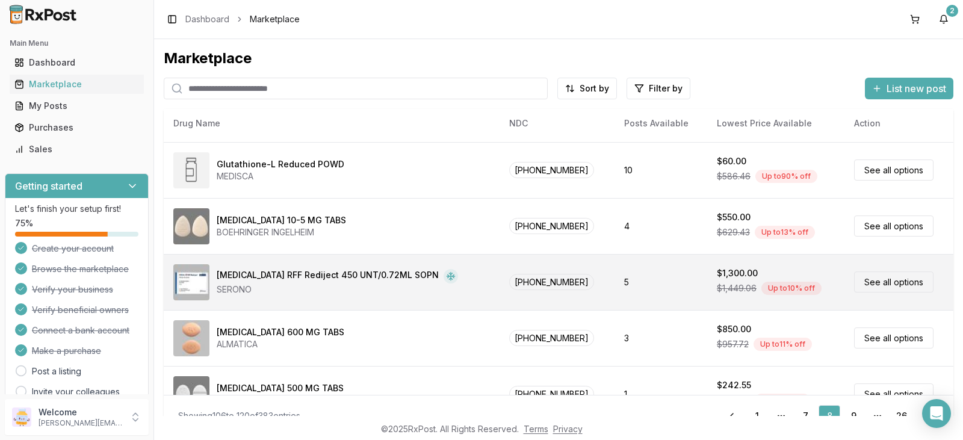
scroll to position [482, 0]
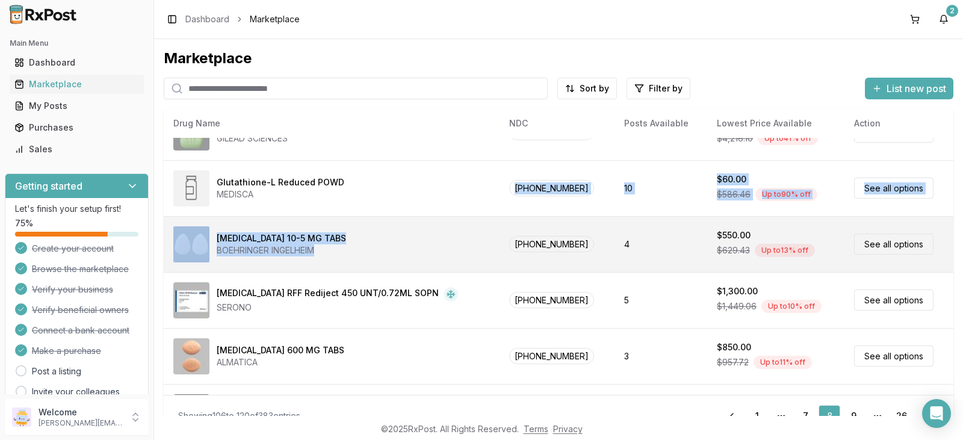
click at [401, 250] on tbody "Furosemide 40 MG TABS RISING PHARMACEUTICALS 64980-0563-10 11 $46.00 $50.00 Up …" at bounding box center [559, 76] width 790 height 840
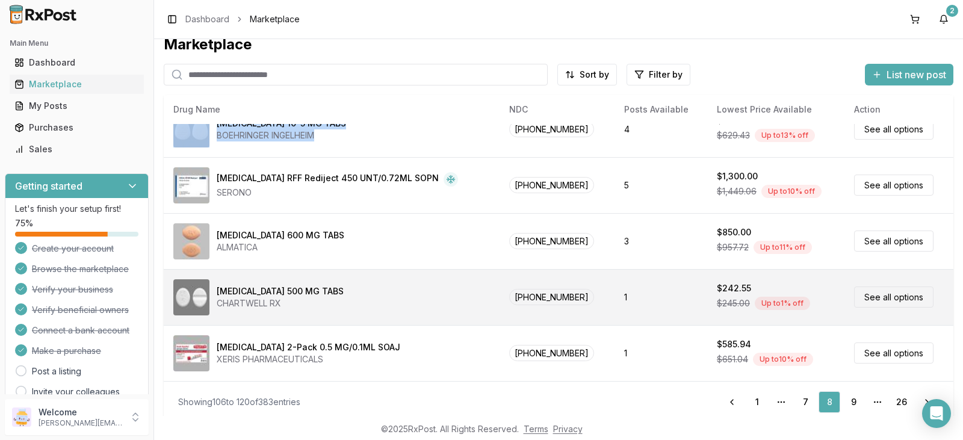
scroll to position [20, 0]
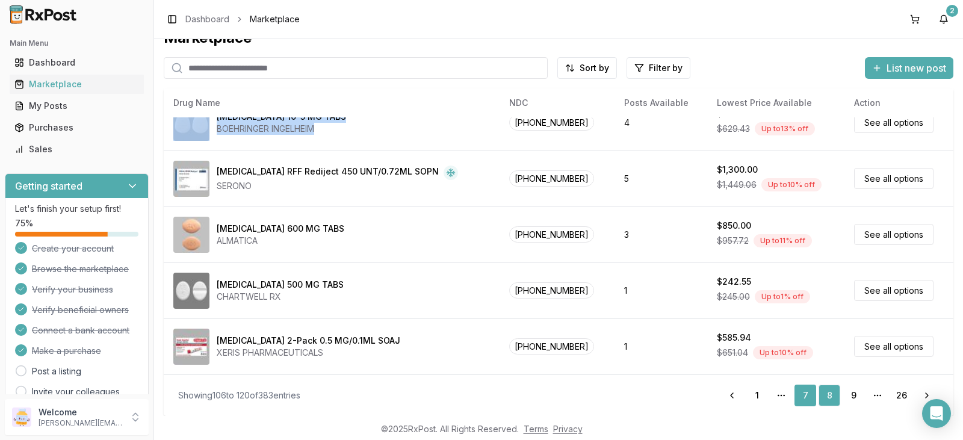
click at [796, 395] on link "7" at bounding box center [805, 396] width 22 height 22
click at [796, 394] on link "7" at bounding box center [805, 396] width 22 height 22
